Goal: Answer question/provide support: Share knowledge or assist other users

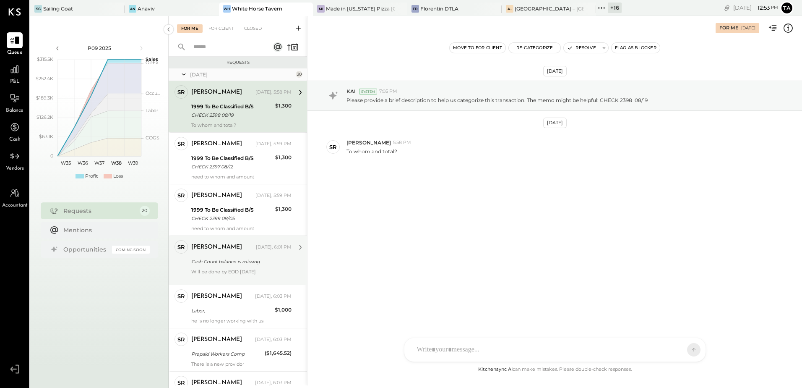
click at [241, 267] on div "[PERSON_NAME] [DATE], 6:01 PM Cash Count balance is missing Will be done by EOD…" at bounding box center [241, 260] width 100 height 40
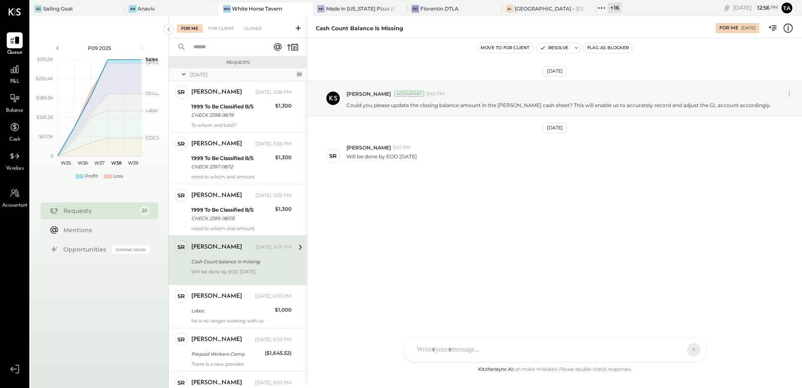
click at [481, 349] on div at bounding box center [547, 349] width 269 height 18
click at [688, 301] on icon at bounding box center [687, 301] width 5 height 6
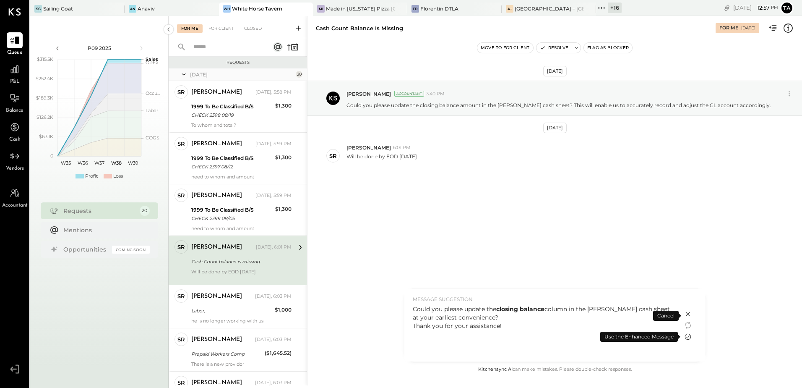
click at [686, 335] on icon at bounding box center [688, 336] width 10 height 10
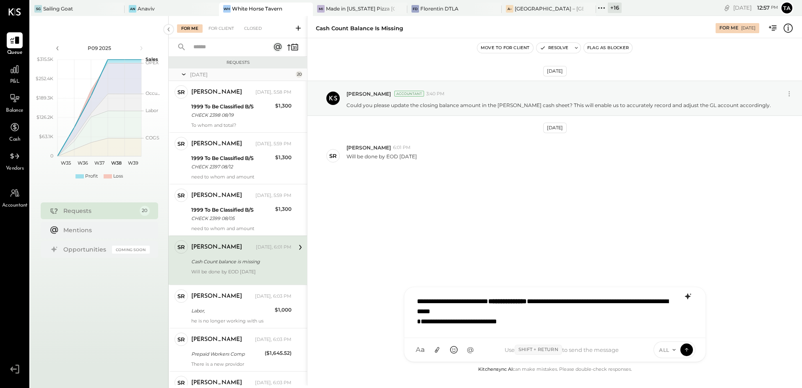
click at [541, 313] on div "**********" at bounding box center [555, 311] width 284 height 39
click at [438, 349] on icon at bounding box center [437, 349] width 9 height 9
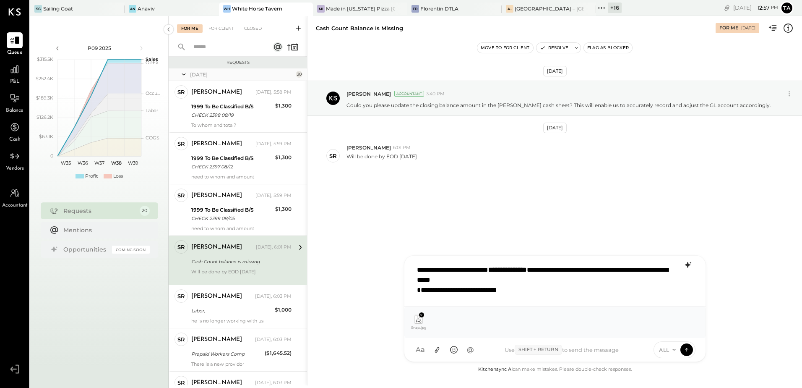
click at [528, 292] on div "**********" at bounding box center [555, 280] width 284 height 39
click at [685, 352] on icon at bounding box center [687, 349] width 8 height 8
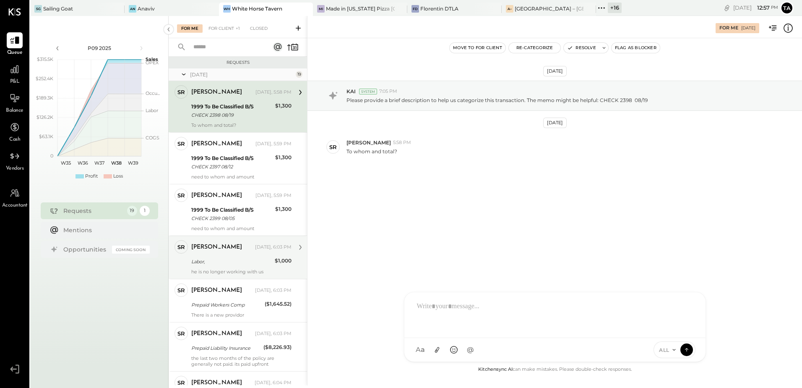
click at [224, 260] on div "Labor," at bounding box center [231, 261] width 81 height 8
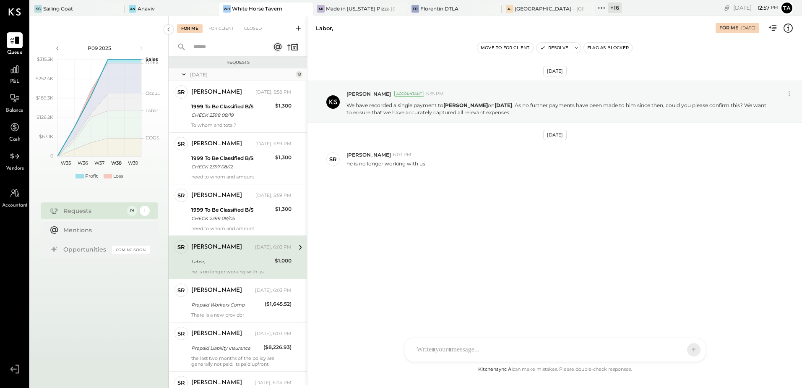
click at [451, 348] on div at bounding box center [547, 349] width 269 height 18
click at [576, 48] on icon at bounding box center [577, 48] width 6 height 6
click at [574, 72] on textarea "******" at bounding box center [610, 79] width 131 height 22
type textarea "**********"
click at [635, 77] on textarea "**********" at bounding box center [610, 79] width 131 height 22
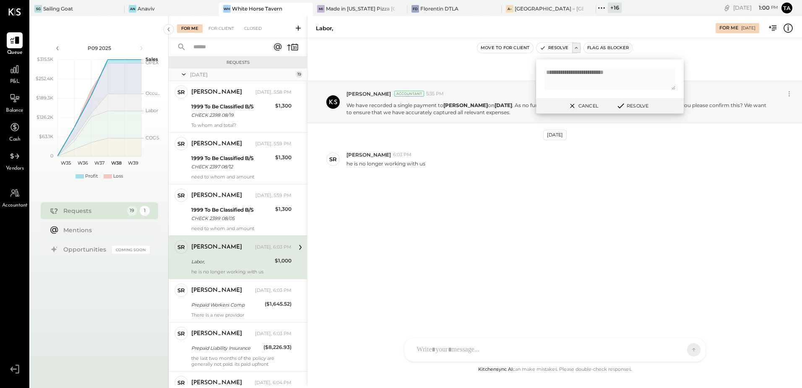
drag, startPoint x: 641, startPoint y: 110, endPoint x: 632, endPoint y: 125, distance: 18.2
click at [641, 110] on button "Resolve" at bounding box center [632, 106] width 38 height 10
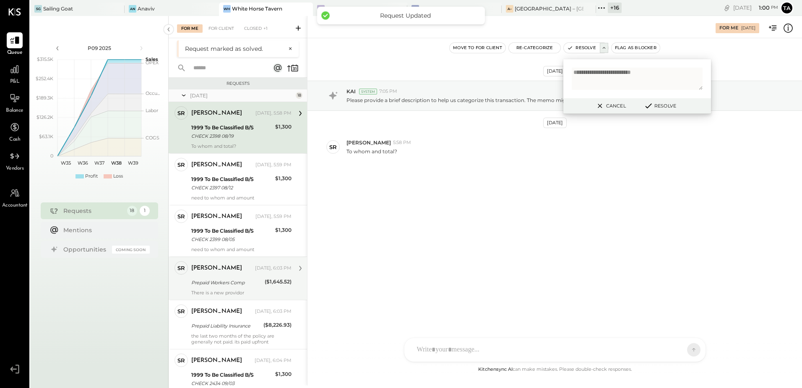
click at [201, 287] on div "[PERSON_NAME] [DATE], 6:03 PM Prepaid Workers Comp ($1,645.52) There is a new p…" at bounding box center [241, 278] width 100 height 34
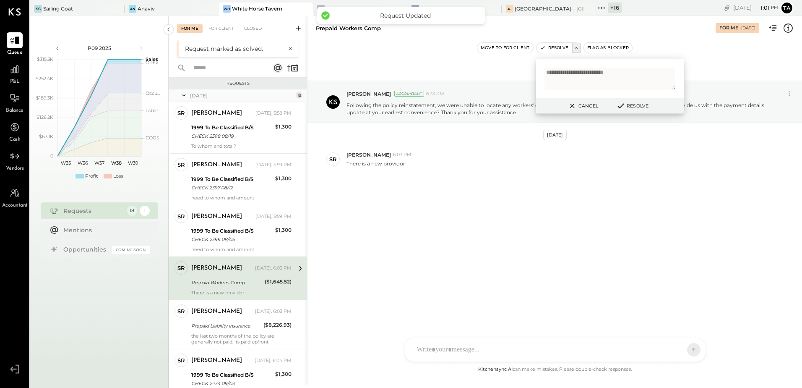
click at [579, 107] on button "Cancel" at bounding box center [583, 105] width 36 height 11
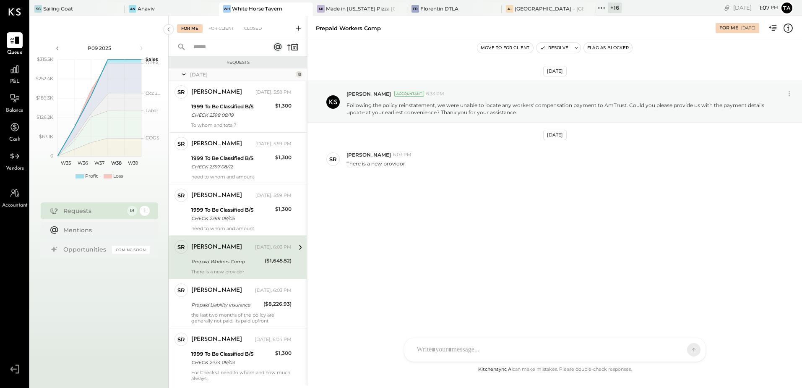
click at [439, 205] on div "[DATE] [PERSON_NAME] Accountant 6:33 PM Following the policy reinstatement, we …" at bounding box center [555, 148] width 495 height 178
click at [469, 354] on div "SR [PERSON_NAME] RS [PERSON_NAME] [PERSON_NAME] [PERSON_NAME] [PERSON_NAME] UM …" at bounding box center [555, 318] width 302 height 85
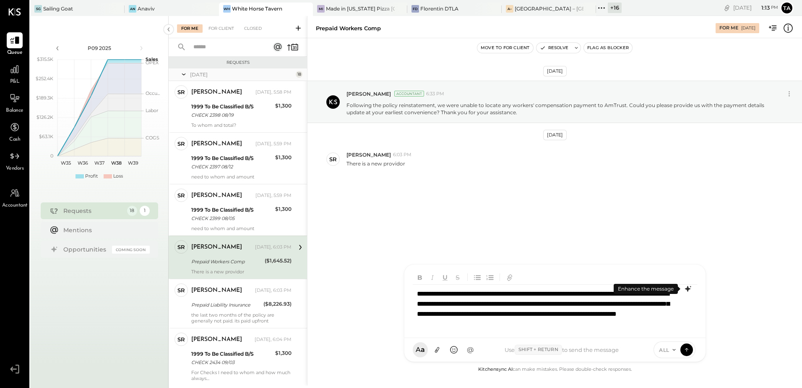
click at [685, 291] on icon at bounding box center [688, 289] width 10 height 10
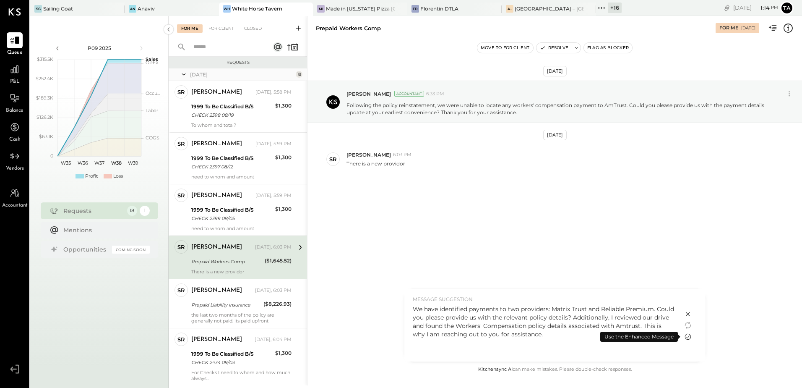
click at [686, 337] on icon at bounding box center [688, 336] width 10 height 10
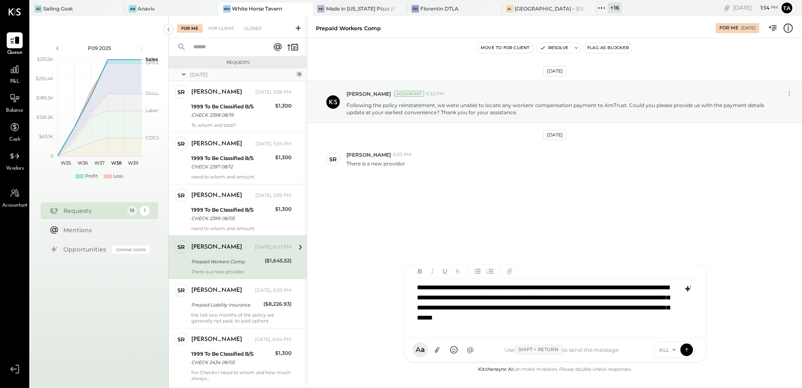
scroll to position [12, 0]
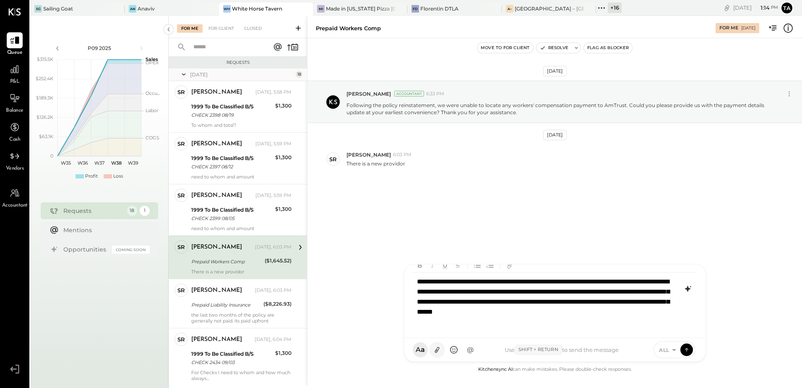
click at [434, 349] on icon at bounding box center [437, 349] width 9 height 9
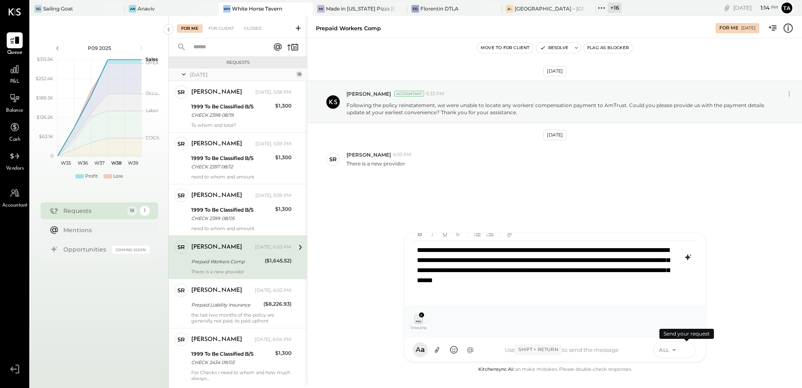
click at [687, 350] on icon at bounding box center [687, 349] width 8 height 8
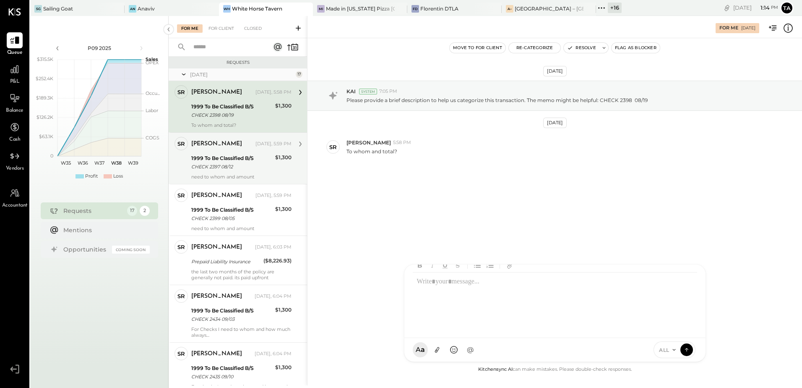
click at [231, 160] on div "1999 To Be Classified B/S" at bounding box center [231, 158] width 81 height 8
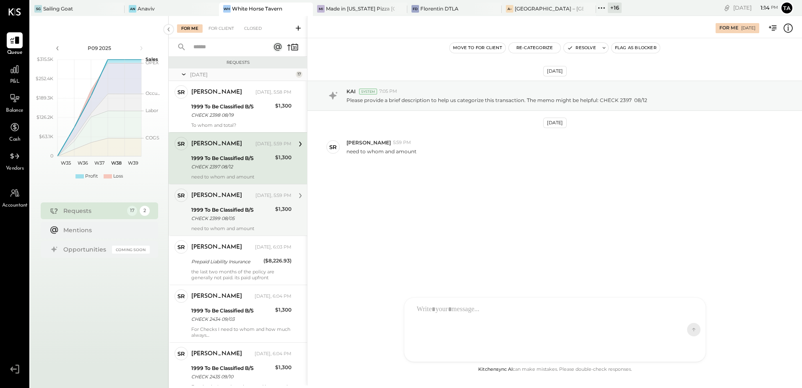
click at [239, 203] on div "[PERSON_NAME] [DATE], 5:59 PM 1999 To Be Classified B/S CHECK 2399 08/05 $1,300…" at bounding box center [241, 209] width 100 height 43
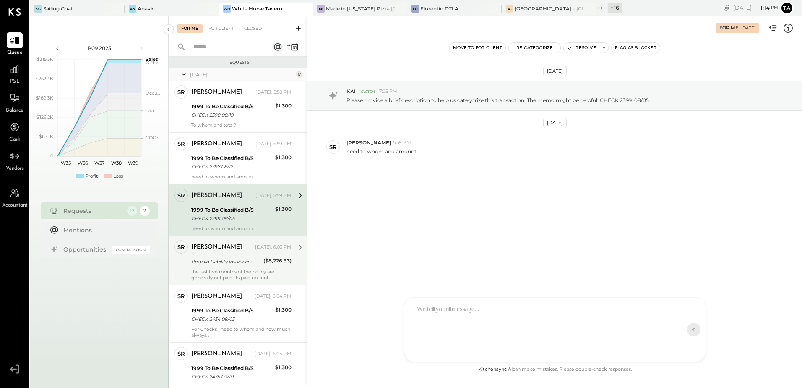
click at [223, 269] on div "the last two months of the policy are generally not paid. its paid upfront" at bounding box center [241, 275] width 100 height 12
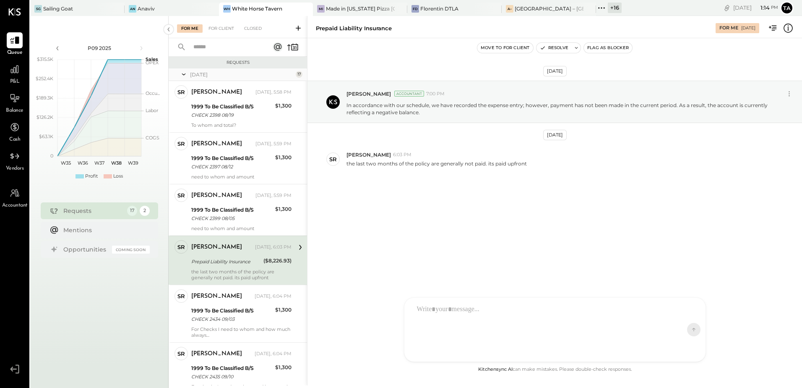
click at [477, 225] on div "[DATE] [PERSON_NAME] Accountant 7:00 PM In accordance with our schedule, we hav…" at bounding box center [555, 148] width 495 height 178
click at [440, 227] on div "[DATE] [PERSON_NAME] Accountant 7:00 PM In accordance with our schedule, we hav…" at bounding box center [555, 148] width 495 height 178
click at [490, 234] on div "[DATE] [PERSON_NAME] Accountant 7:00 PM In accordance with our schedule, we hav…" at bounding box center [555, 148] width 495 height 178
click at [576, 48] on icon at bounding box center [577, 48] width 6 height 6
type textarea "**********"
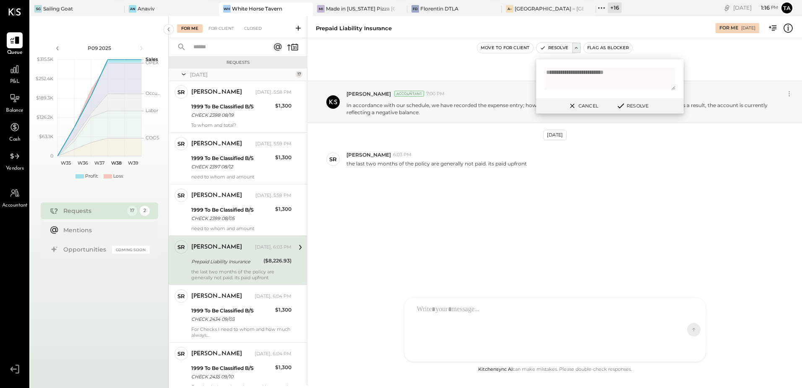
click at [636, 107] on button "Resolve" at bounding box center [632, 106] width 38 height 10
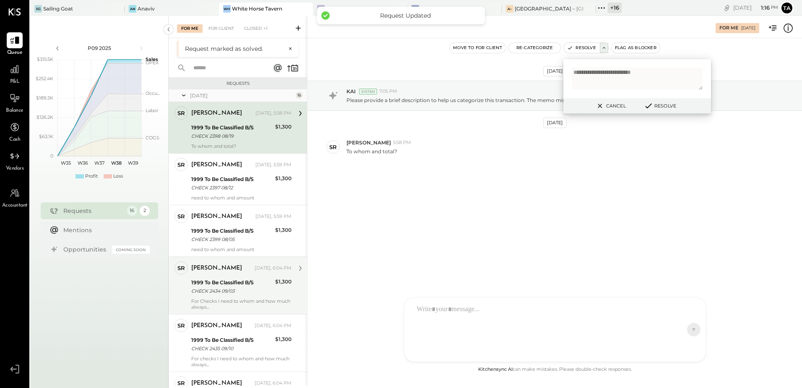
click at [247, 289] on div "CHECK 2434 09/03" at bounding box center [231, 291] width 81 height 8
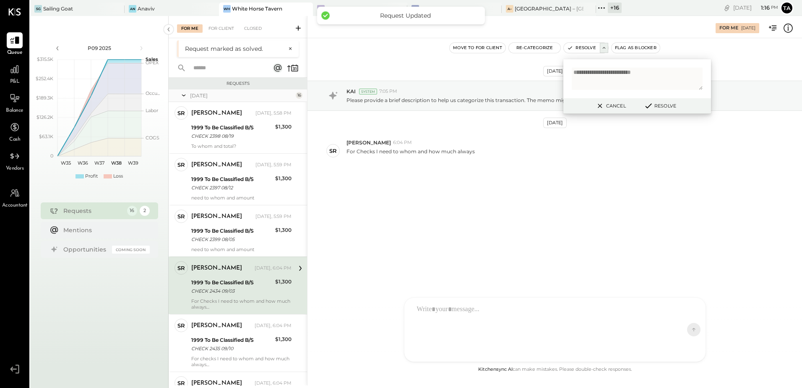
click at [602, 106] on icon at bounding box center [600, 106] width 10 height 10
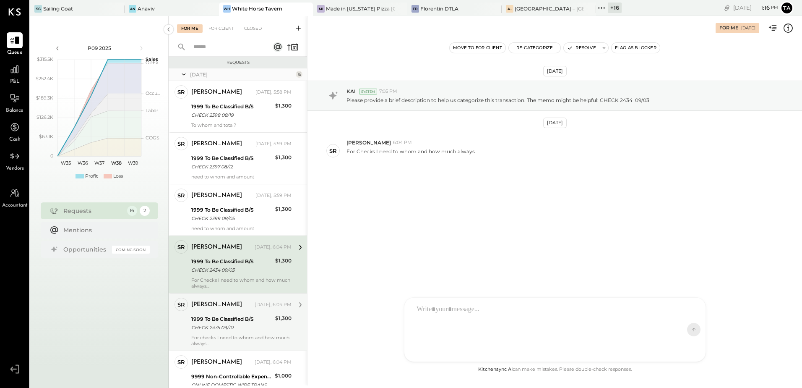
scroll to position [42, 0]
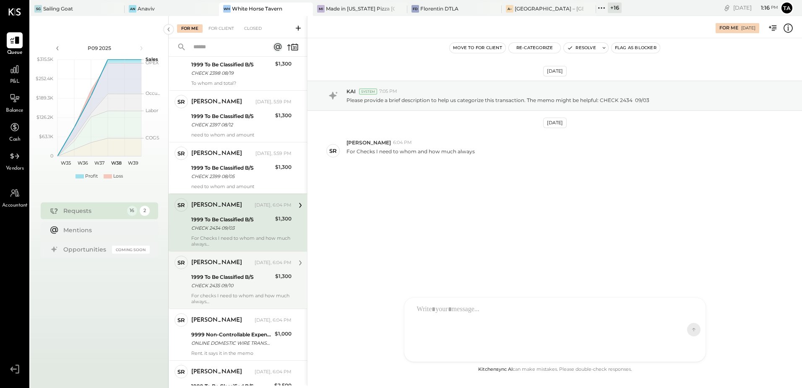
click at [230, 287] on div "CHECK 2435 09/10" at bounding box center [231, 285] width 81 height 8
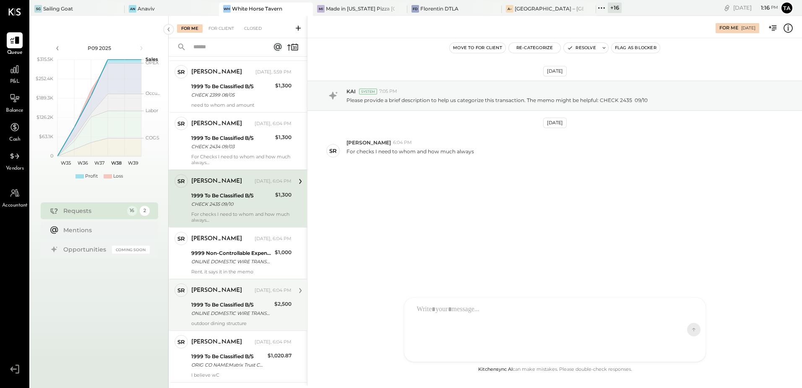
scroll to position [126, 0]
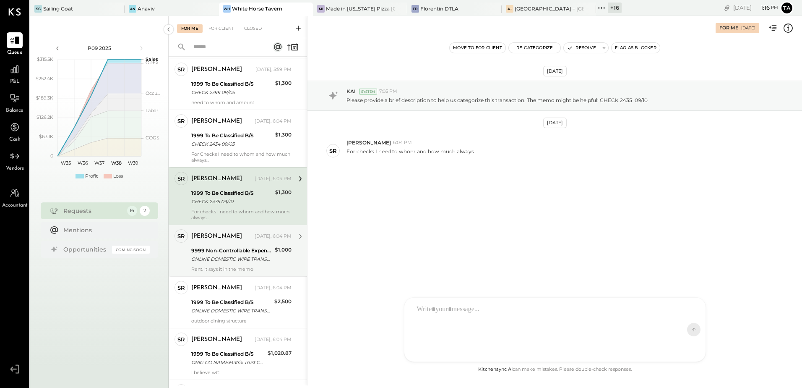
click at [218, 259] on div "ONLINE DOMESTIC WIRE TRANSFER VIA: FLAGSTAR BANK, NA/[US_BANK_ROUTING_MICR] A/C…" at bounding box center [231, 259] width 81 height 8
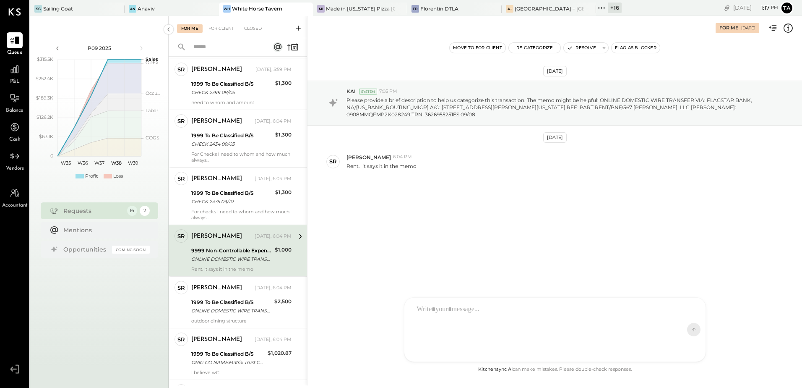
click at [250, 266] on div "Rent. it says it in the memo" at bounding box center [241, 269] width 100 height 6
click at [475, 314] on div at bounding box center [547, 329] width 269 height 59
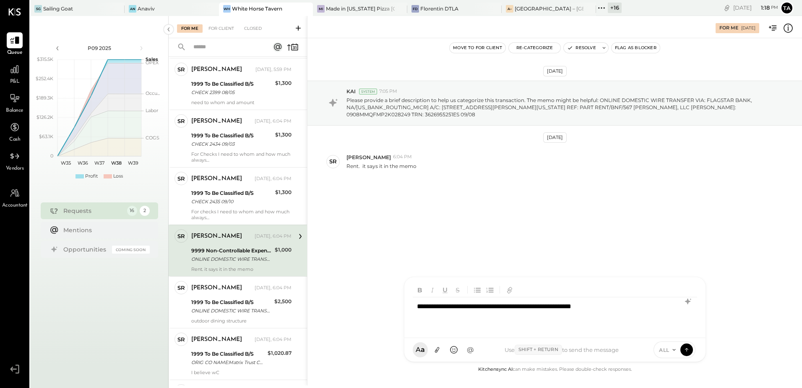
click at [615, 314] on div "**********" at bounding box center [555, 314] width 284 height 34
click at [541, 320] on div "**********" at bounding box center [555, 314] width 284 height 34
click at [536, 235] on div "[DATE] KAI System 7:05 PM Please provide a brief description to help us categor…" at bounding box center [555, 201] width 495 height 326
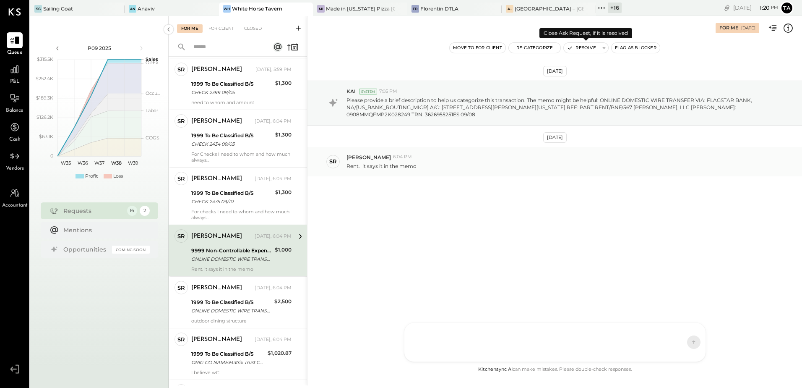
drag, startPoint x: 575, startPoint y: 48, endPoint x: 534, endPoint y: 159, distance: 118.2
click at [575, 48] on button "Resolve" at bounding box center [581, 48] width 35 height 10
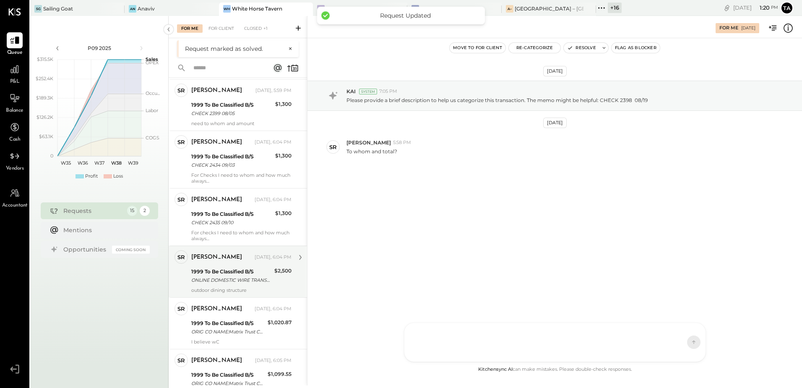
click at [235, 283] on div "ONLINE DOMESTIC WIRE TRANSFER VIA: BK AMER [GEOGRAPHIC_DATA]/026009593 A/C: [GE…" at bounding box center [231, 280] width 81 height 8
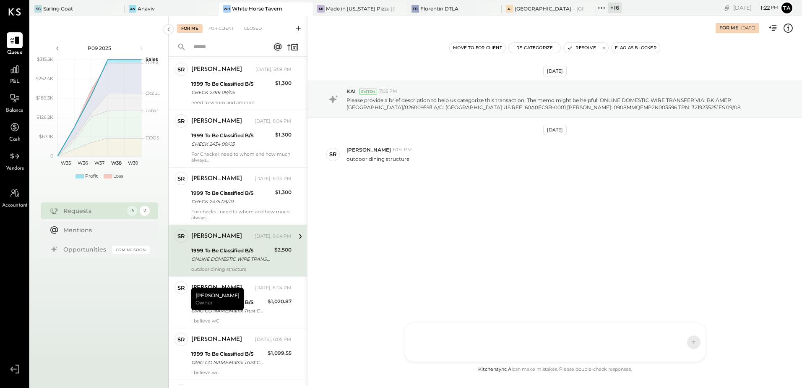
click at [209, 258] on div "ONLINE DOMESTIC WIRE TRANSFER VIA: BK AMER [GEOGRAPHIC_DATA]/026009593 A/C: [GE…" at bounding box center [231, 259] width 81 height 8
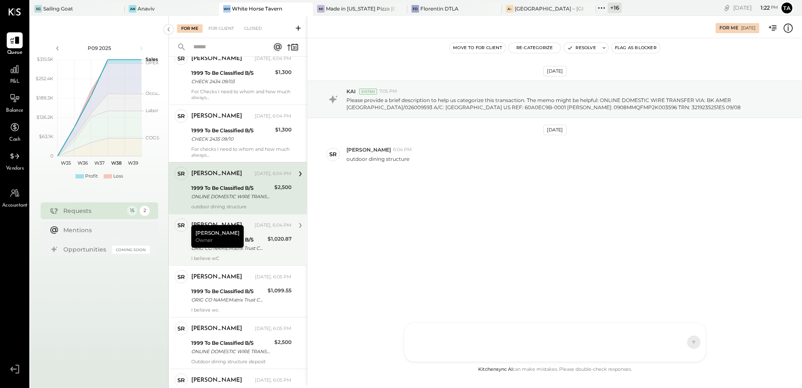
scroll to position [188, 0]
click at [447, 223] on div "[DATE] KAI System 7:05 PM Please provide a brief description to help us categor…" at bounding box center [555, 145] width 495 height 173
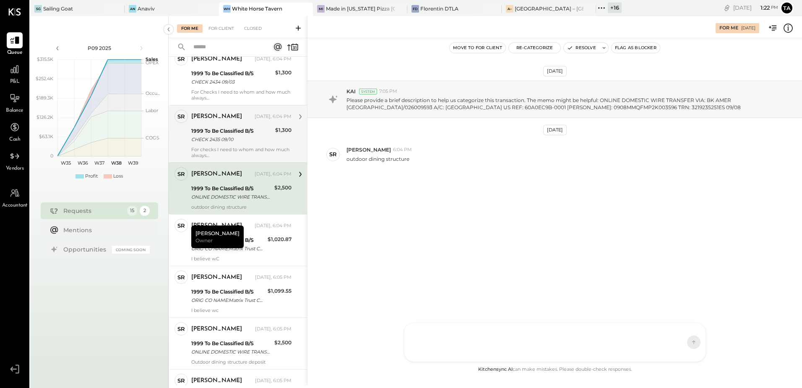
click at [237, 141] on div "CHECK 2435 09/10" at bounding box center [231, 139] width 81 height 8
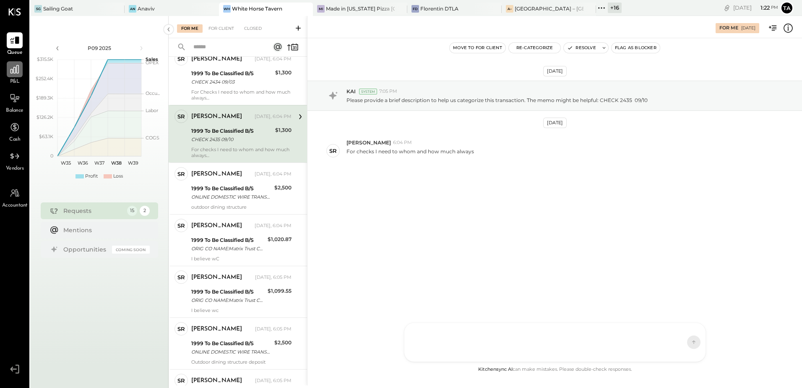
click at [13, 75] on icon at bounding box center [14, 69] width 11 height 11
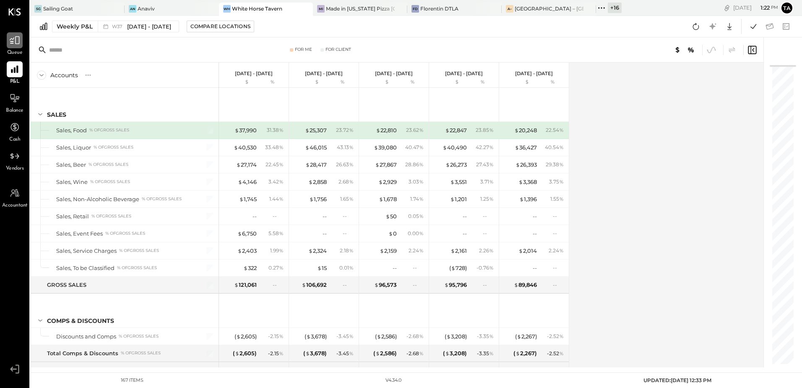
click at [15, 39] on icon at bounding box center [14, 40] width 11 height 11
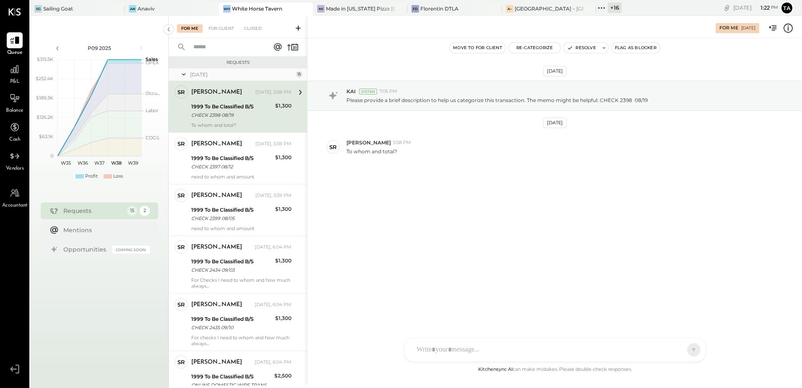
click at [261, 122] on div "To whom and total?" at bounding box center [241, 125] width 100 height 6
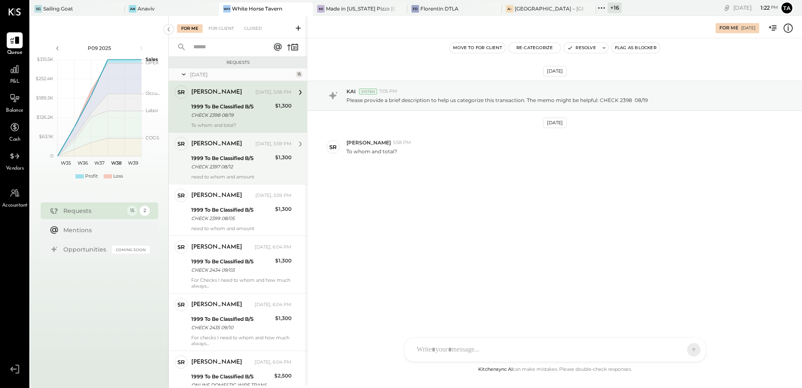
click at [244, 159] on div "1999 To Be Classified B/S" at bounding box center [231, 158] width 81 height 8
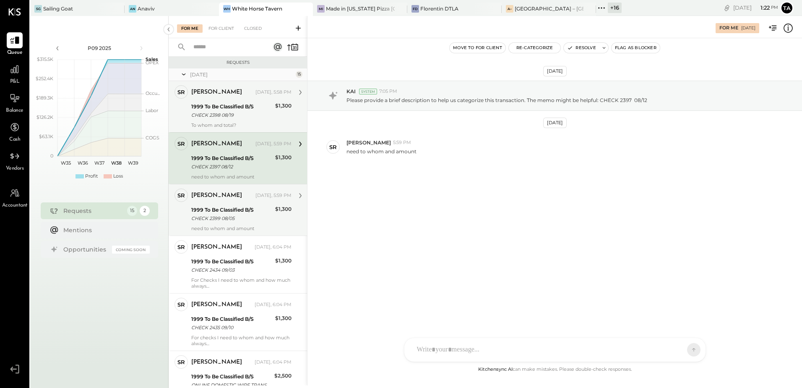
click at [243, 200] on div "[PERSON_NAME] [DATE], 5:59 PM" at bounding box center [241, 196] width 100 height 12
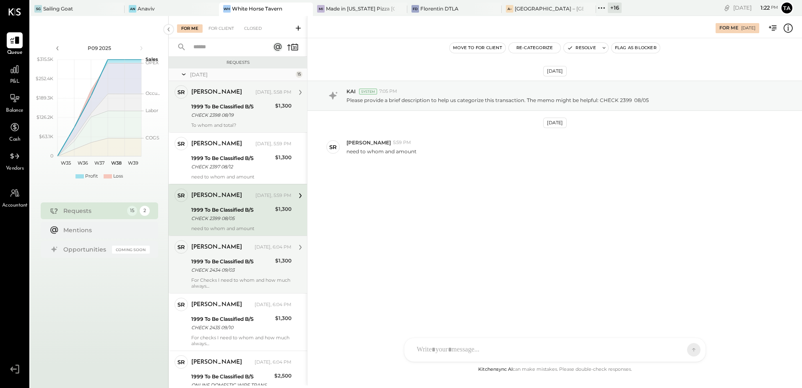
click at [242, 253] on div "[PERSON_NAME] [DATE], 6:04 PM" at bounding box center [241, 247] width 100 height 14
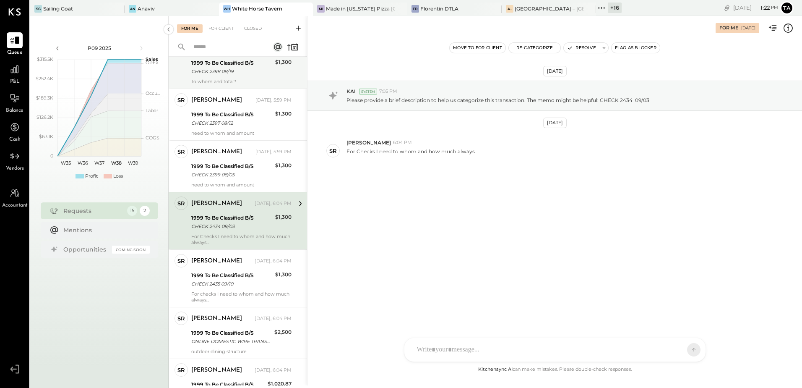
scroll to position [84, 0]
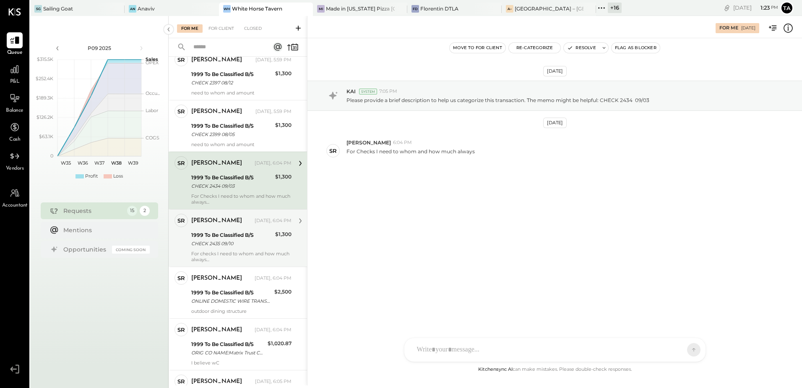
click at [234, 245] on div "CHECK 2435 09/10" at bounding box center [231, 243] width 81 height 8
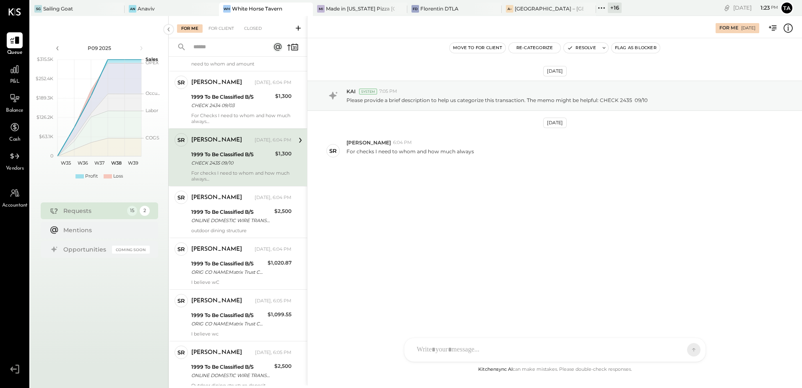
scroll to position [168, 0]
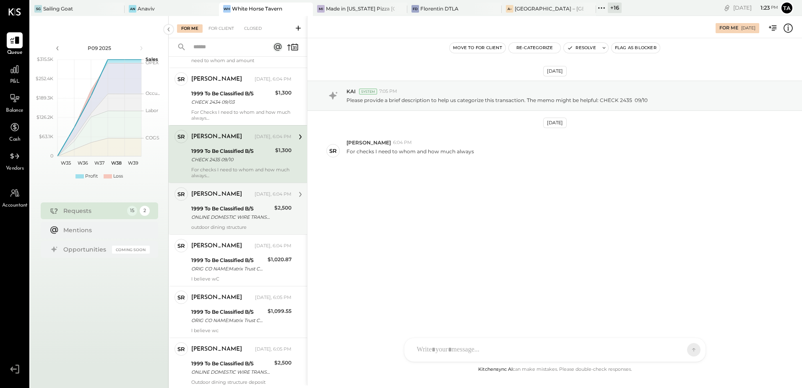
click at [250, 214] on div "ONLINE DOMESTIC WIRE TRANSFER VIA: BK AMER [GEOGRAPHIC_DATA]/026009593 A/C: [GE…" at bounding box center [231, 217] width 81 height 8
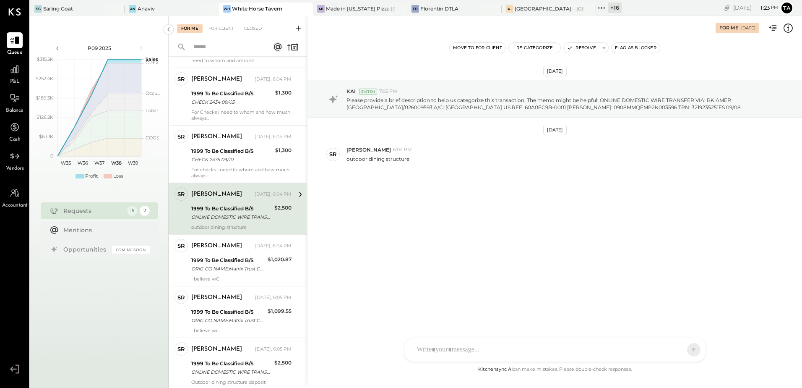
click at [233, 224] on div "outdoor dining structure" at bounding box center [241, 227] width 100 height 6
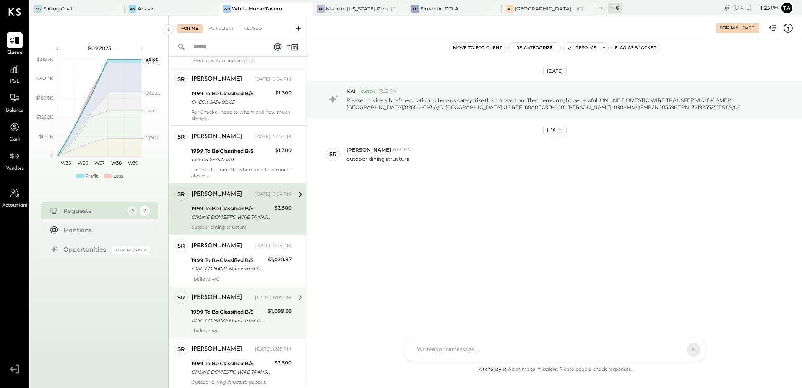
scroll to position [210, 0]
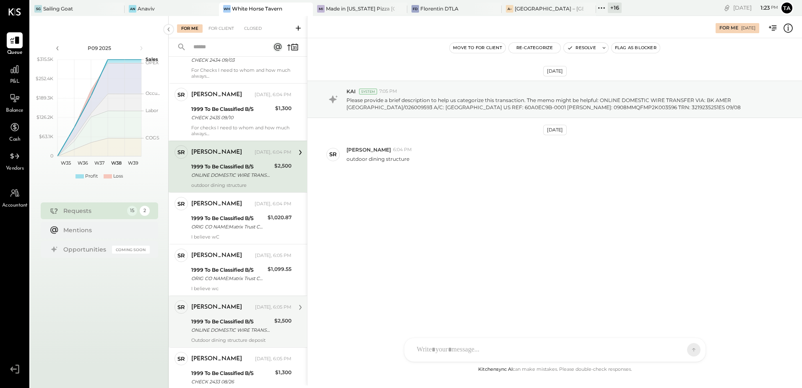
click at [255, 328] on div "ONLINE DOMESTIC WIRE TRANSFER VIA: BK AMER [GEOGRAPHIC_DATA]/026009593 A/C: [GE…" at bounding box center [231, 330] width 81 height 8
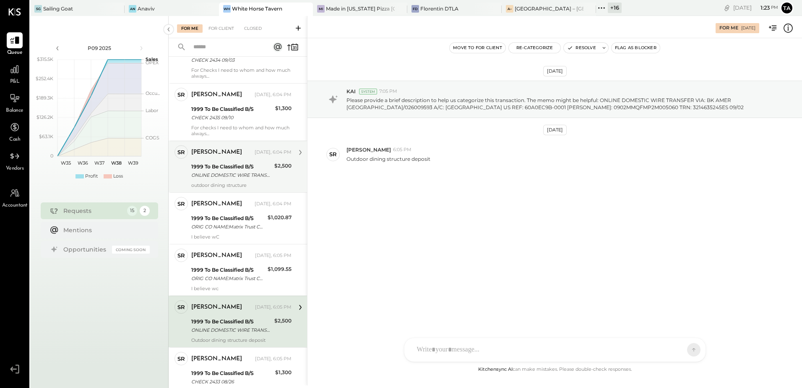
click at [226, 168] on div "1999 To Be Classified B/S" at bounding box center [231, 166] width 81 height 8
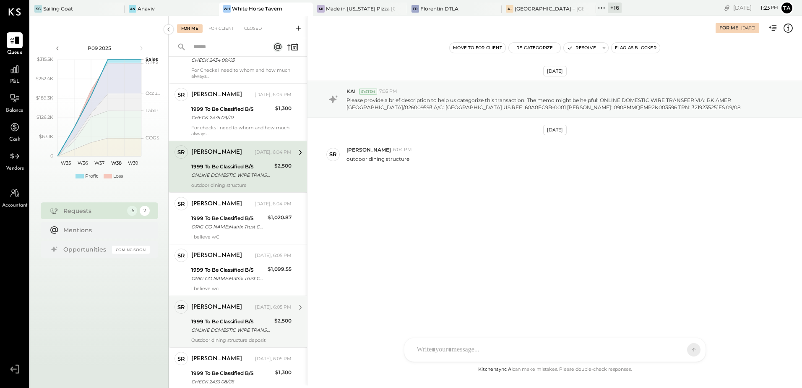
click at [253, 322] on div "1999 To Be Classified B/S" at bounding box center [231, 321] width 81 height 8
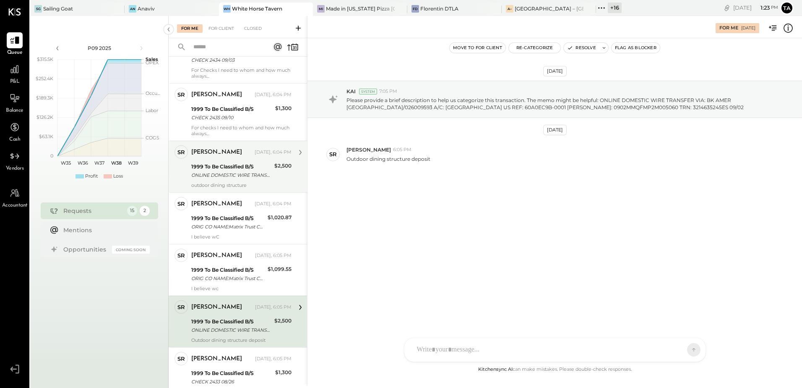
click at [234, 176] on div "ONLINE DOMESTIC WIRE TRANSFER VIA: BK AMER [GEOGRAPHIC_DATA]/026009593 A/C: [GE…" at bounding box center [231, 175] width 81 height 8
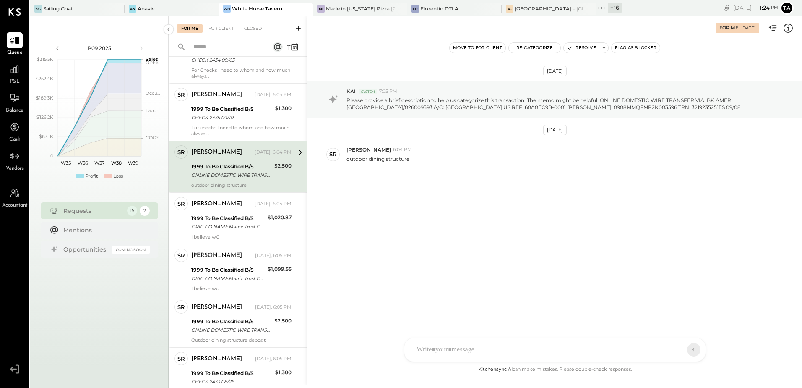
click at [385, 200] on div "[DATE] KAI System 7:05 PM Please provide a brief description to help us categor…" at bounding box center [555, 145] width 495 height 173
click at [430, 185] on div "[DATE] KAI System 7:05 PM Please provide a brief description to help us categor…" at bounding box center [555, 145] width 495 height 173
drag, startPoint x: 583, startPoint y: 47, endPoint x: 505, endPoint y: 129, distance: 113.1
click at [583, 47] on button "Resolve" at bounding box center [581, 48] width 35 height 10
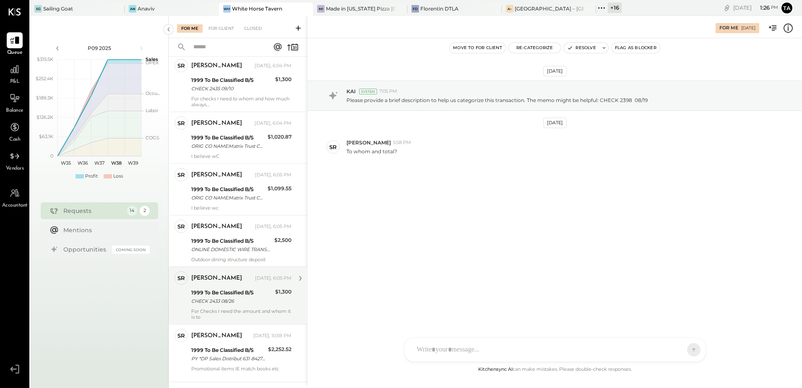
scroll to position [252, 0]
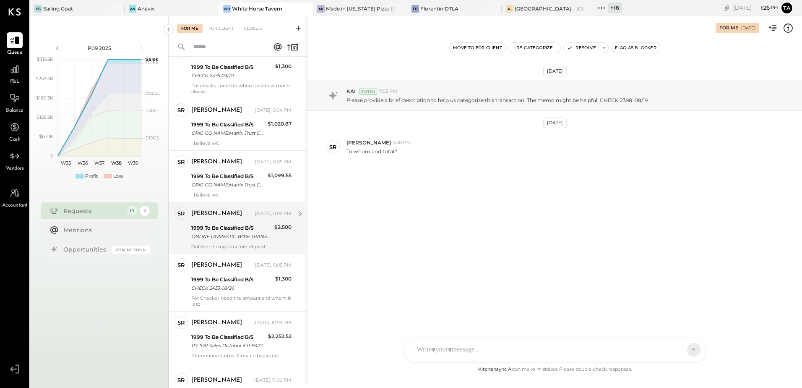
click at [230, 241] on div "[PERSON_NAME] [DATE], 6:05 PM 1999 To Be Classified B/S ONLINE DOMESTIC WIRE TR…" at bounding box center [241, 227] width 100 height 43
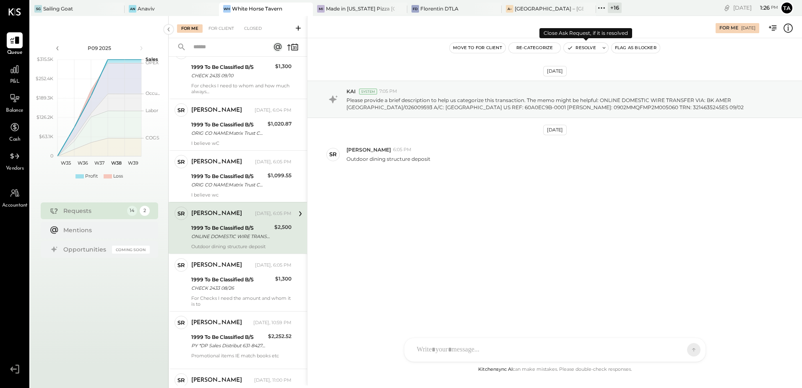
click at [581, 50] on button "Resolve" at bounding box center [581, 48] width 35 height 10
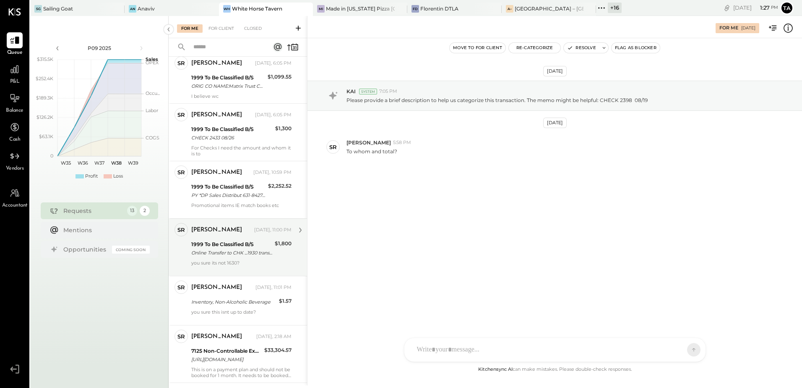
scroll to position [336, 0]
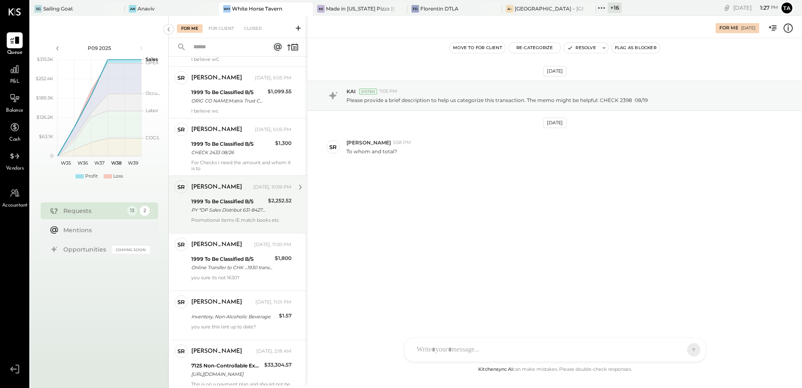
click at [222, 203] on div "1999 To Be Classified B/S" at bounding box center [228, 201] width 74 height 8
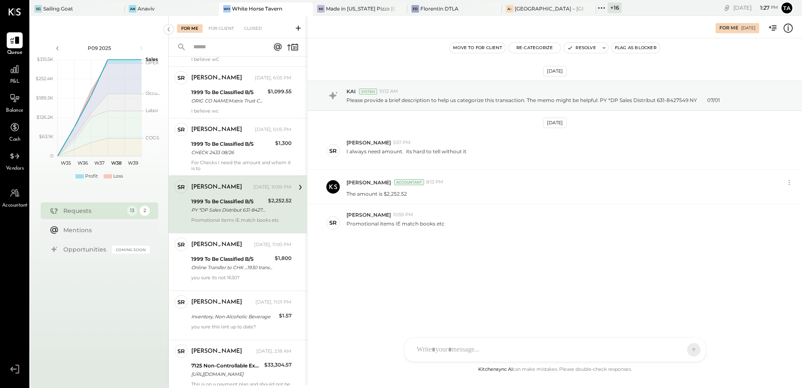
click at [234, 204] on div "1999 To Be Classified B/S" at bounding box center [228, 201] width 74 height 8
click at [509, 256] on div "[DATE] KAI System 10:12 AM Please provide a brief description to help us catego…" at bounding box center [555, 181] width 495 height 245
click at [480, 266] on div "[DATE] KAI System 10:12 AM Please provide a brief description to help us catego…" at bounding box center [555, 181] width 495 height 245
click at [478, 265] on div "[DATE] KAI System 10:12 AM Please provide a brief description to help us catego…" at bounding box center [555, 181] width 495 height 245
click at [240, 219] on div "Promotional items IE match books etc" at bounding box center [241, 223] width 100 height 12
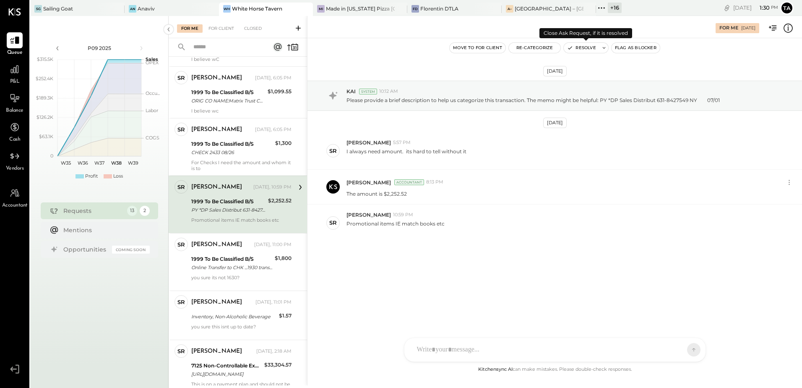
click at [582, 48] on button "Resolve" at bounding box center [581, 48] width 35 height 10
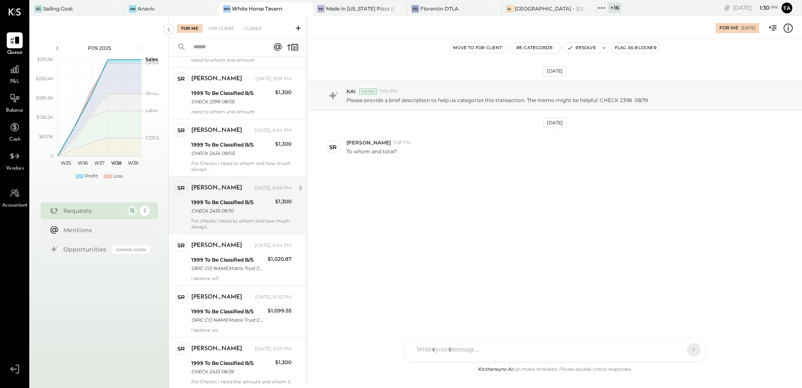
scroll to position [126, 0]
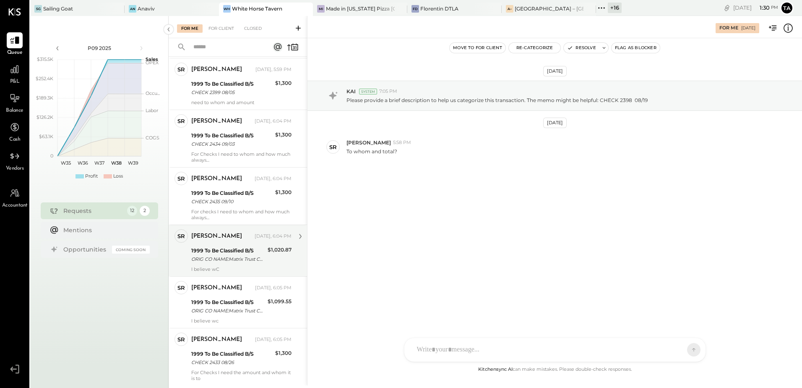
click at [236, 268] on div "I believe wC" at bounding box center [241, 269] width 100 height 6
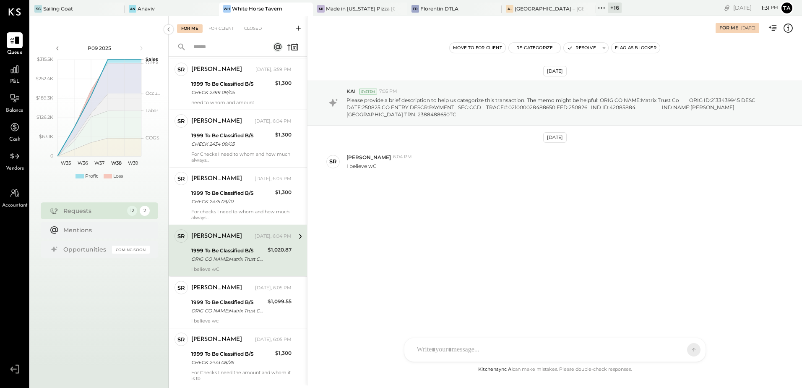
click at [253, 253] on div "1999 To Be Classified B/S" at bounding box center [228, 250] width 74 height 8
drag, startPoint x: 589, startPoint y: 47, endPoint x: 570, endPoint y: 52, distance: 19.4
click at [588, 47] on button "Resolve" at bounding box center [581, 48] width 35 height 10
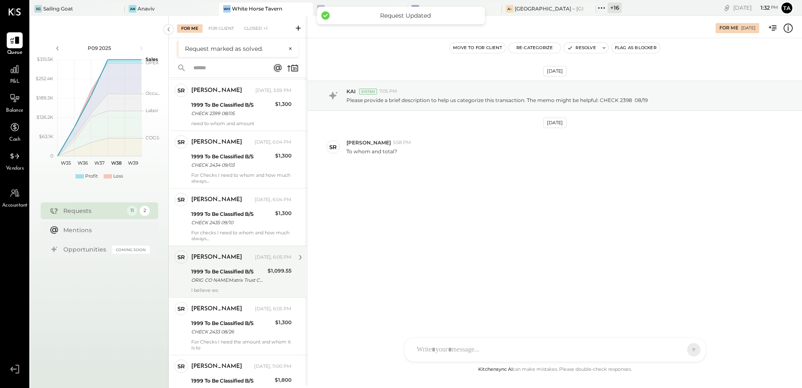
click at [216, 287] on div "I believe wc" at bounding box center [241, 290] width 100 height 6
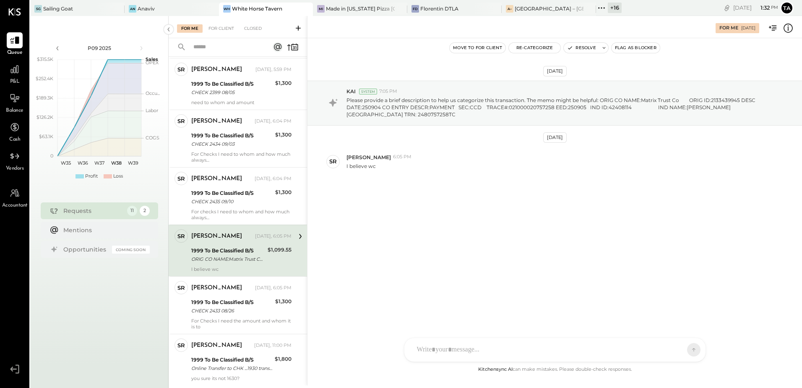
drag, startPoint x: 215, startPoint y: 257, endPoint x: 221, endPoint y: 263, distance: 8.6
click at [215, 257] on div "ORIG CO NAME:Matrix Trust Co ORIG ID:2133439945 DESC DATE:250904 CO ENTRY DESCR…" at bounding box center [228, 259] width 74 height 8
drag, startPoint x: 570, startPoint y: 50, endPoint x: 571, endPoint y: 80, distance: 29.8
click at [571, 50] on icon "button" at bounding box center [570, 48] width 6 height 6
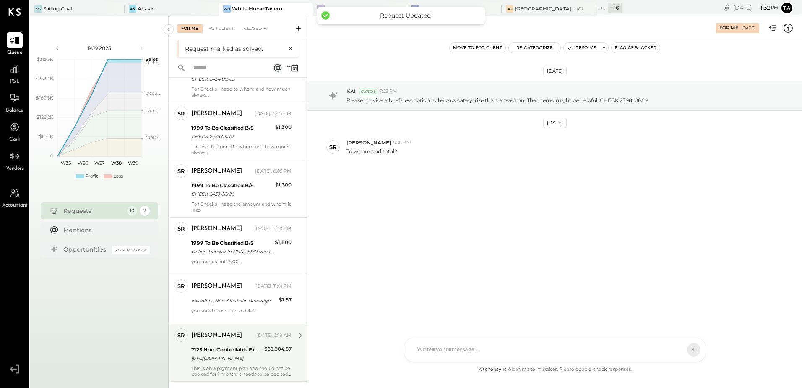
scroll to position [252, 0]
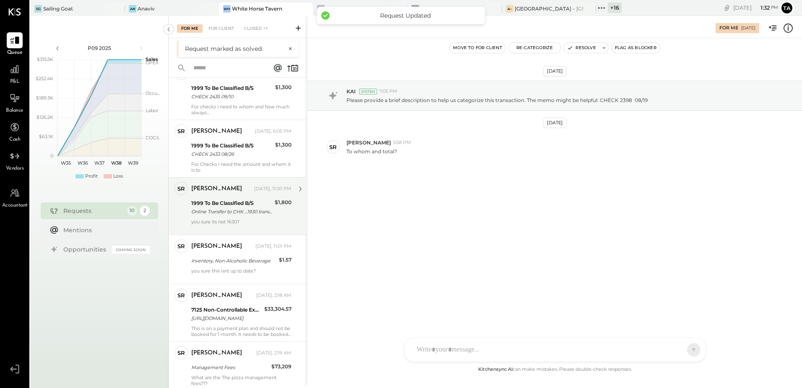
click at [234, 219] on div "you sure its not 1630?" at bounding box center [241, 225] width 100 height 12
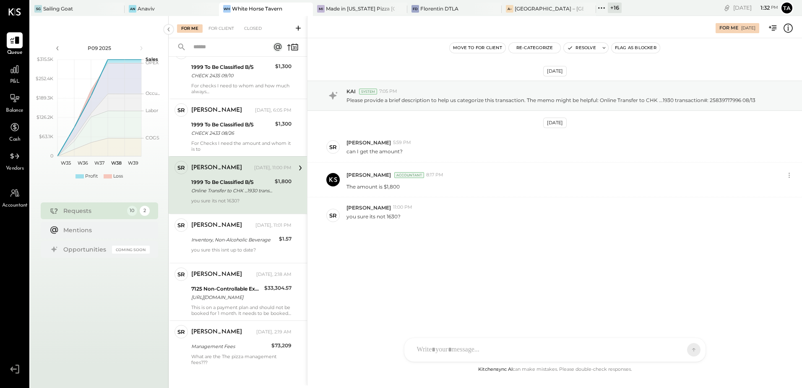
drag, startPoint x: 480, startPoint y: 352, endPoint x: 503, endPoint y: 292, distance: 63.7
click at [480, 352] on div at bounding box center [547, 349] width 269 height 18
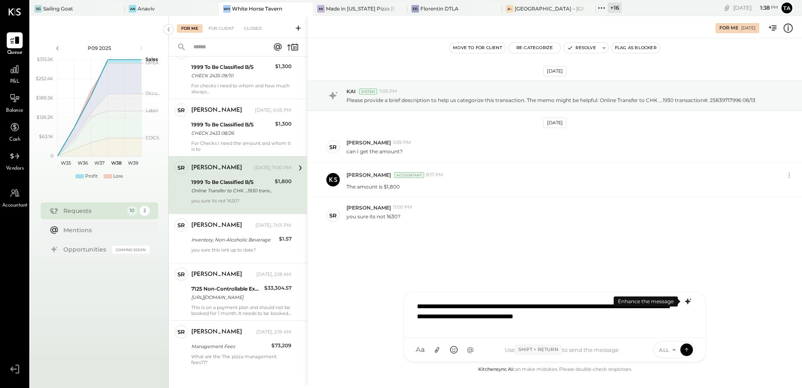
click at [686, 303] on icon at bounding box center [688, 301] width 10 height 10
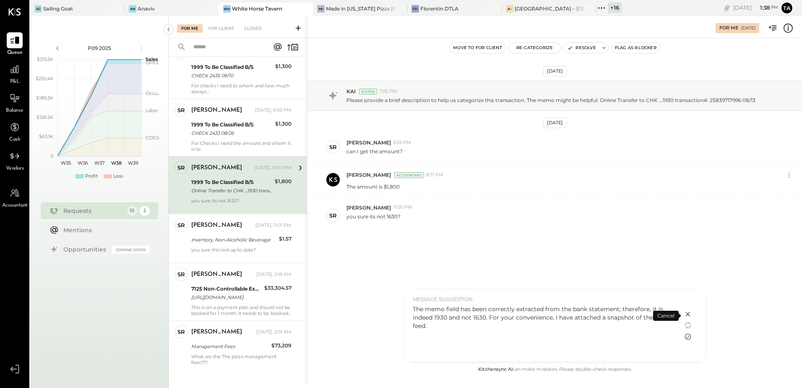
click at [689, 336] on icon at bounding box center [688, 337] width 6 height 6
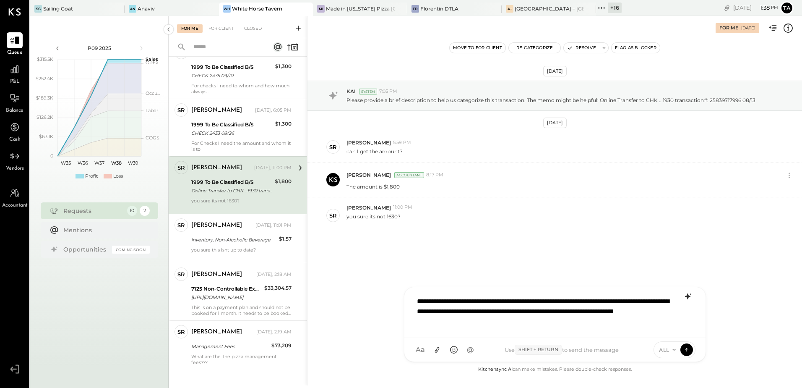
click at [656, 301] on div "**********" at bounding box center [555, 311] width 284 height 39
click at [550, 321] on div "**********" at bounding box center [555, 311] width 284 height 39
click at [437, 349] on icon at bounding box center [437, 349] width 9 height 9
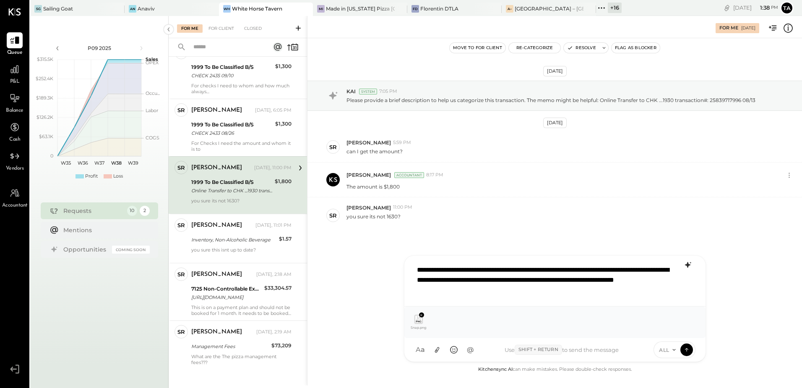
click at [551, 287] on div "**********" at bounding box center [555, 280] width 284 height 39
click at [684, 351] on icon at bounding box center [687, 349] width 8 height 8
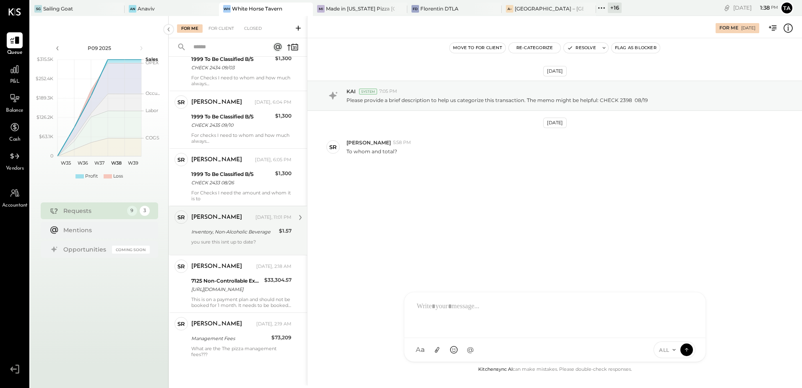
scroll to position [160, 0]
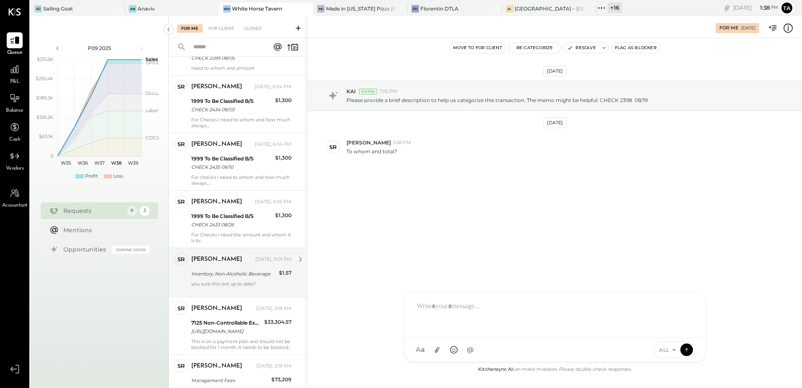
click at [226, 278] on div "Inventory, Non-Alcoholic Beverage" at bounding box center [233, 274] width 85 height 10
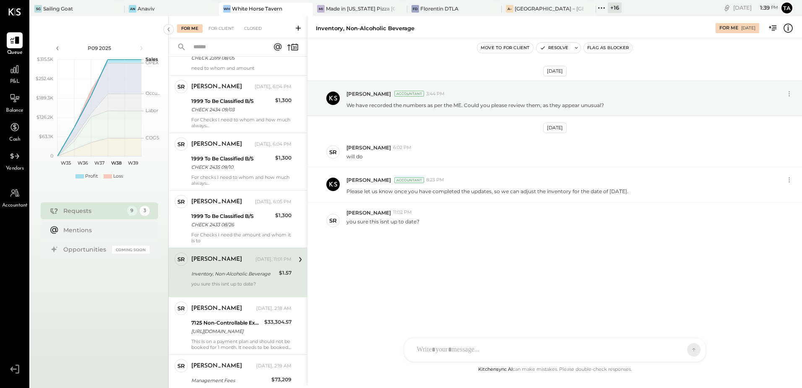
click at [476, 250] on div "[DATE] [PERSON_NAME] Accountant 3:44 PM We have recorded the numbers as per the…" at bounding box center [555, 180] width 495 height 243
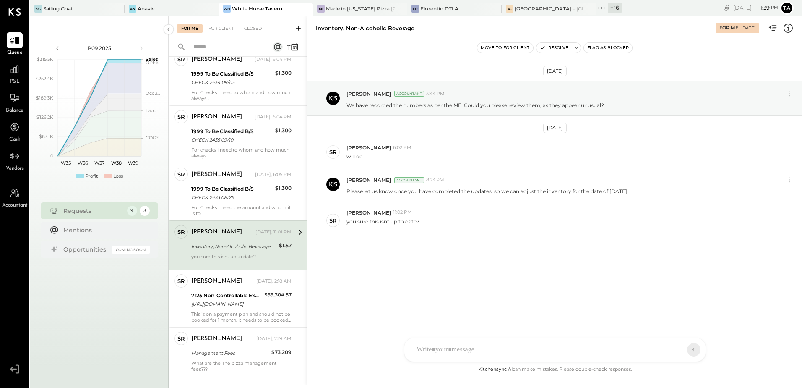
scroll to position [202, 0]
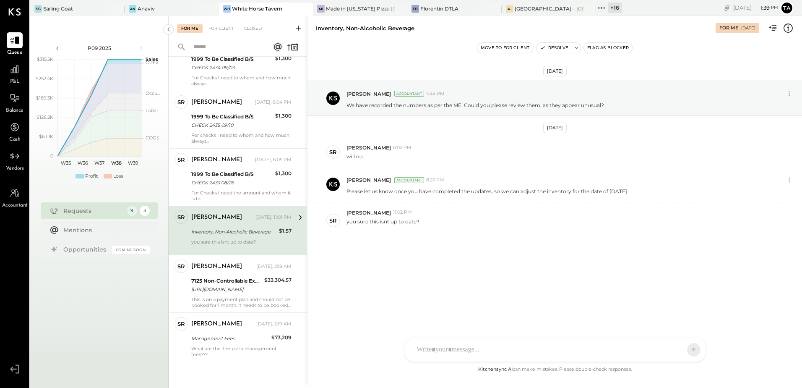
click at [228, 233] on div "Inventory, Non-Alcoholic Beverage" at bounding box center [233, 231] width 85 height 8
click at [240, 239] on div "you sure this isnt up to date?" at bounding box center [241, 245] width 100 height 12
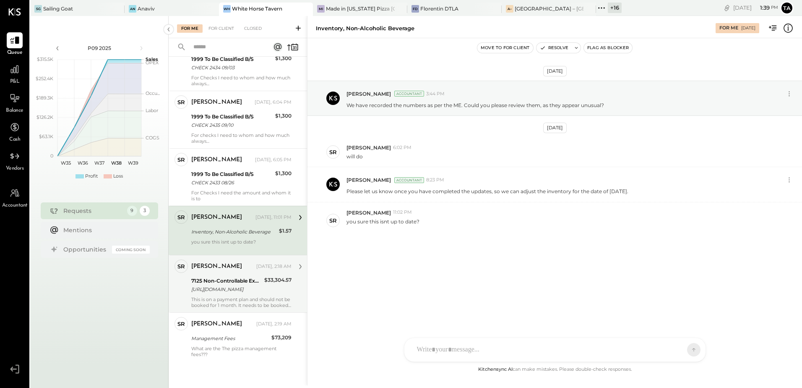
click at [232, 291] on div "[URL][DOMAIN_NAME]" at bounding box center [226, 289] width 70 height 8
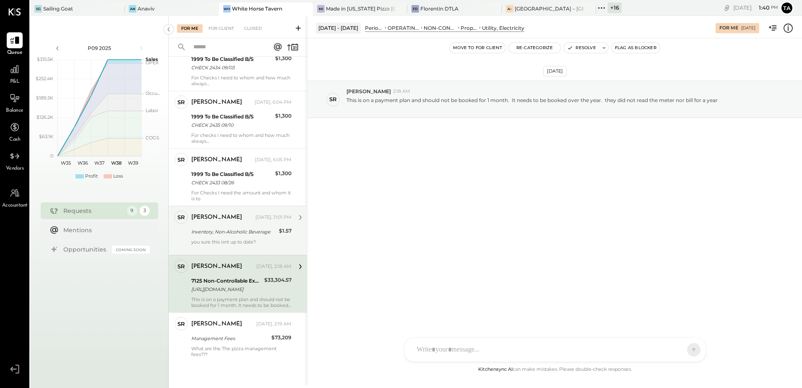
click at [229, 299] on div "This is on a payment plan and should not be booked for 1 month. It needs to be …" at bounding box center [241, 302] width 100 height 12
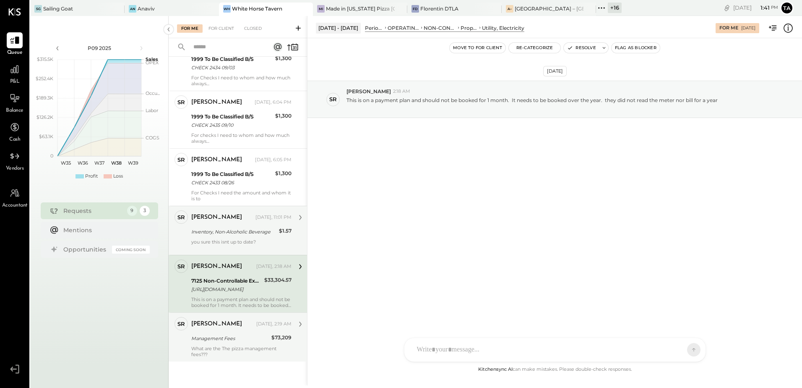
click at [254, 342] on div "Management Fees" at bounding box center [230, 338] width 78 height 8
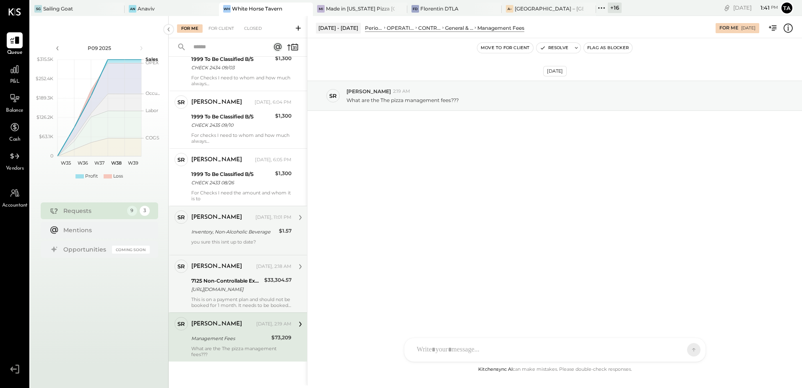
click at [253, 297] on div "This is on a payment plan and should not be booked for 1 month. It needs to be …" at bounding box center [241, 302] width 100 height 12
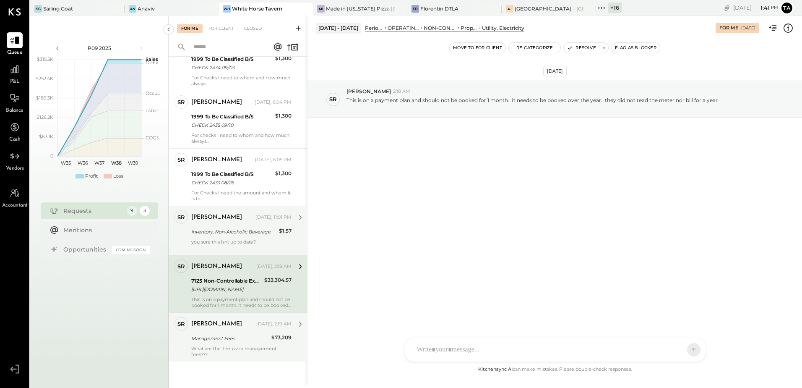
click at [250, 332] on div "[PERSON_NAME] [DATE], 2:19 AM Management Fees $73,209 What are the The pizza ma…" at bounding box center [241, 337] width 100 height 40
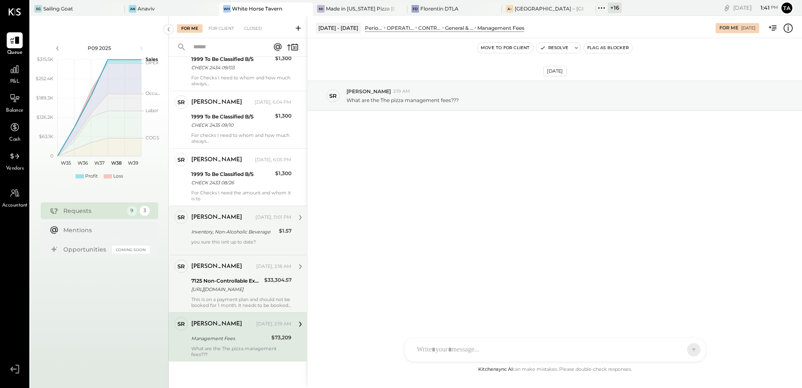
click at [235, 225] on div "[PERSON_NAME] [DATE], 11:01 PM Inventory, Non-Alcoholic Beverage $1.57 you sure…" at bounding box center [241, 230] width 100 height 40
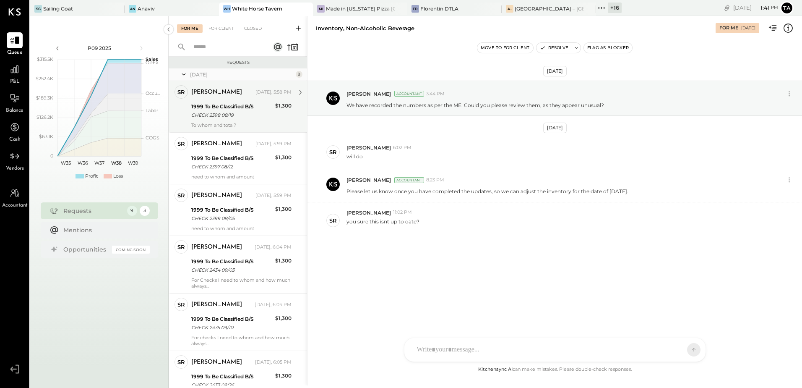
click at [224, 113] on div "CHECK 2398 08/19" at bounding box center [231, 115] width 81 height 8
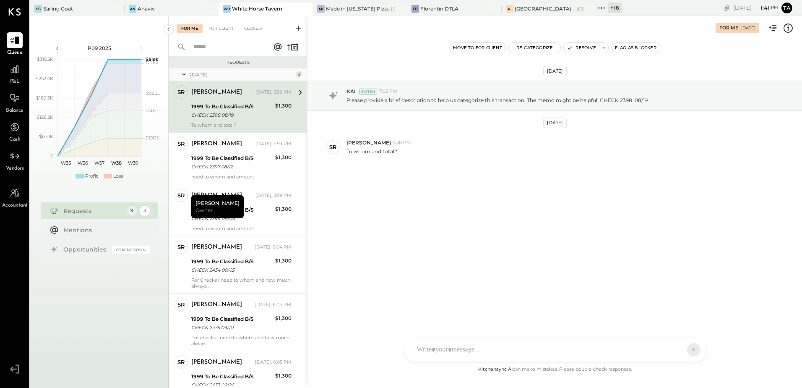
click at [244, 120] on div "1999 To Be Classified B/S CHECK 2398 08/19" at bounding box center [231, 111] width 81 height 18
click at [480, 275] on div "[DATE] KAI System 7:05 PM Please provide a brief description to help us categor…" at bounding box center [555, 201] width 495 height 326
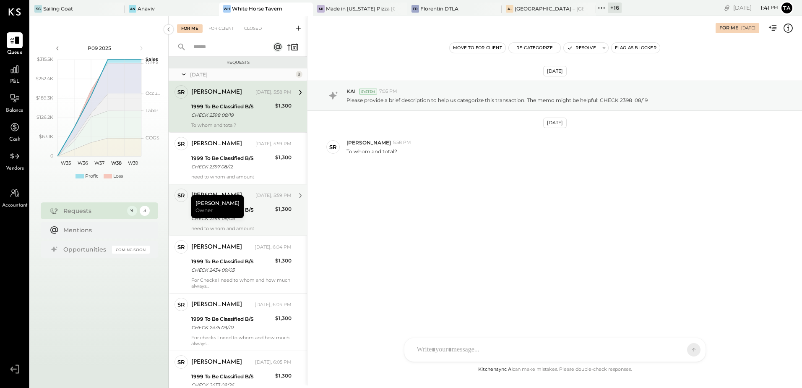
click at [256, 214] on div "CHECK 2399 08/05" at bounding box center [231, 218] width 81 height 8
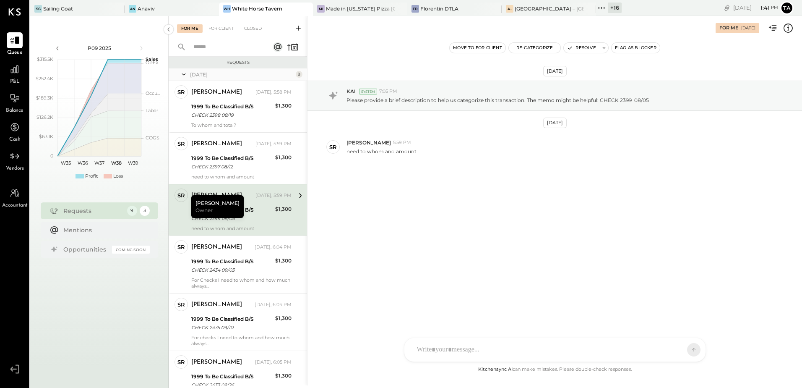
click at [205, 203] on div "[PERSON_NAME] Owner" at bounding box center [217, 206] width 52 height 23
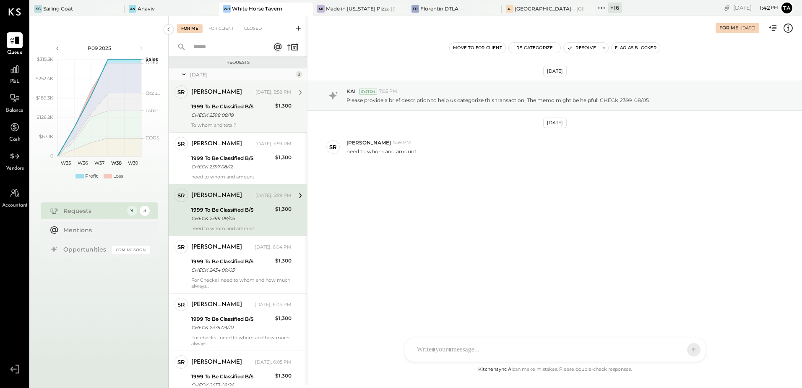
click at [233, 115] on div "CHECK 2398 08/19" at bounding box center [231, 115] width 81 height 8
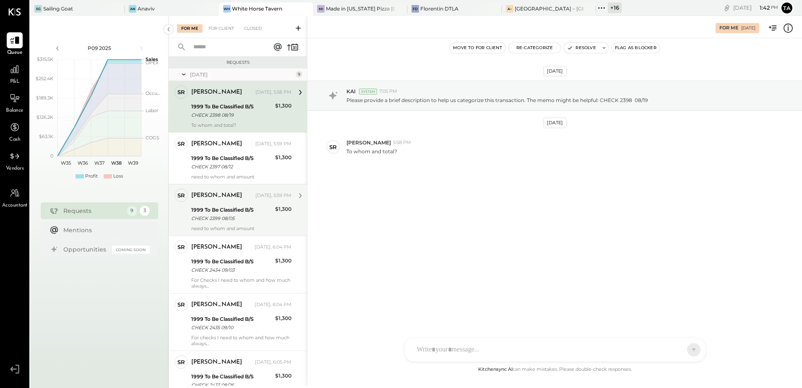
drag, startPoint x: 478, startPoint y: 349, endPoint x: 463, endPoint y: 361, distance: 19.7
click at [478, 349] on div at bounding box center [547, 349] width 269 height 18
click at [458, 308] on div "**********" at bounding box center [555, 314] width 284 height 34
click at [690, 300] on icon at bounding box center [688, 301] width 10 height 10
click at [687, 336] on icon at bounding box center [688, 336] width 10 height 10
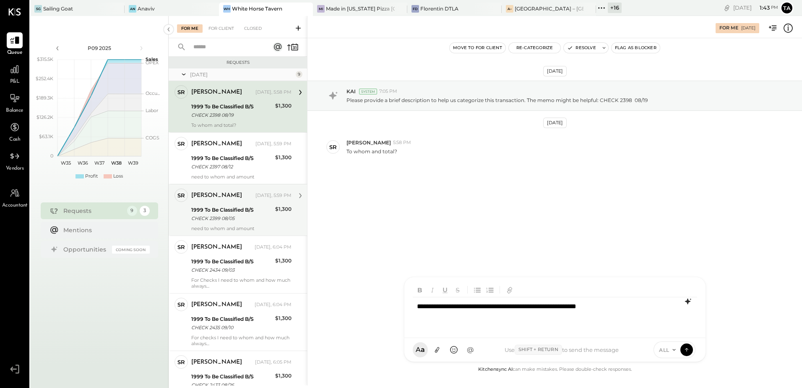
click at [472, 313] on div "**********" at bounding box center [555, 314] width 284 height 34
copy div "**********"
click at [477, 311] on div "**********" at bounding box center [555, 314] width 284 height 34
click at [439, 349] on icon at bounding box center [437, 349] width 9 height 9
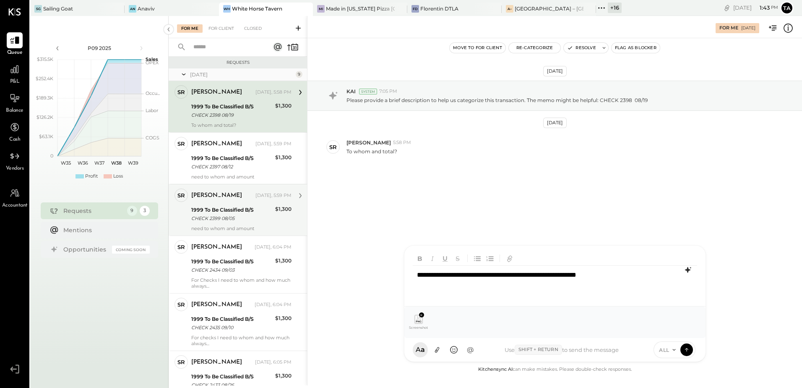
click at [573, 279] on div "**********" at bounding box center [555, 283] width 284 height 34
copy div "**********"
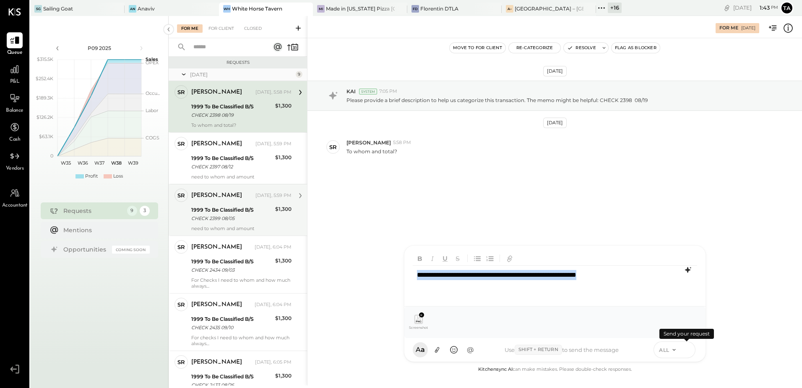
click at [689, 350] on icon at bounding box center [687, 349] width 8 height 8
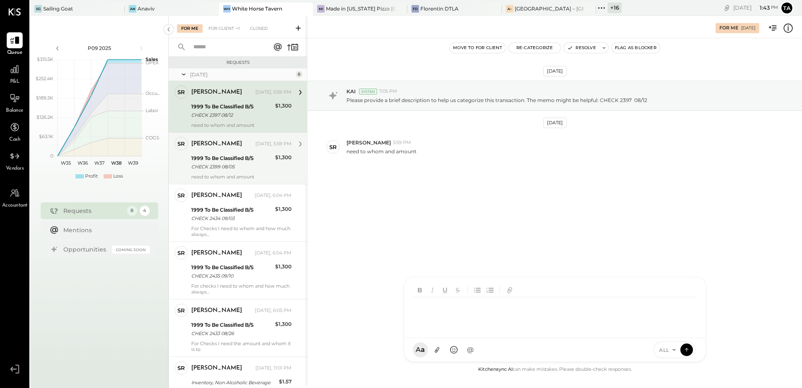
click at [231, 117] on div "CHECK 2397 08/12" at bounding box center [231, 115] width 81 height 8
drag, startPoint x: 210, startPoint y: 120, endPoint x: 425, endPoint y: 318, distance: 292.2
click at [210, 120] on div "[PERSON_NAME] [DATE], 5:59 PM 1999 To Be Classified B/S CHECK 2397 08/12 $1,300…" at bounding box center [241, 106] width 100 height 43
click at [472, 331] on div at bounding box center [547, 321] width 269 height 18
click at [438, 350] on icon at bounding box center [437, 350] width 5 height 6
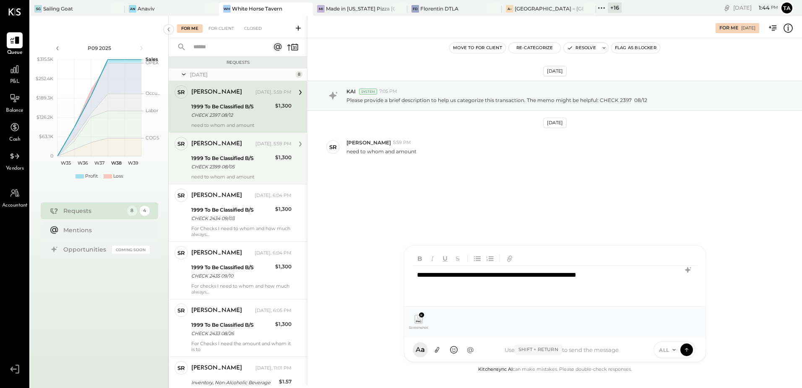
click at [464, 275] on div "**********" at bounding box center [555, 283] width 284 height 34
copy div "**********"
click at [477, 287] on div "**********" at bounding box center [555, 283] width 284 height 34
click at [687, 350] on icon at bounding box center [686, 349] width 0 height 3
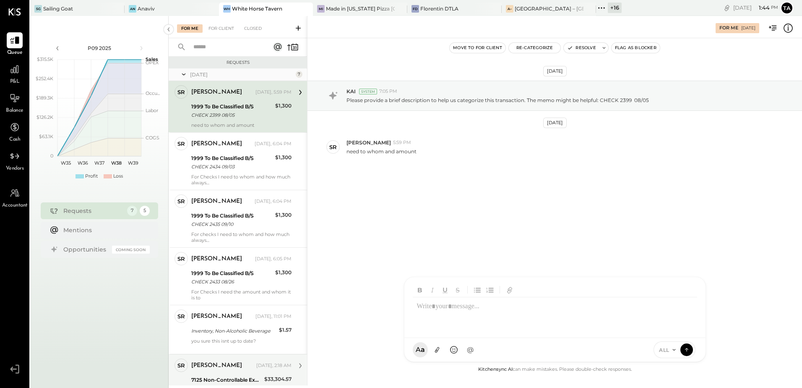
click at [230, 113] on div "CHECK 2399 08/05" at bounding box center [231, 115] width 81 height 8
click at [462, 345] on div at bounding box center [547, 349] width 269 height 18
click at [439, 349] on icon at bounding box center [437, 349] width 9 height 9
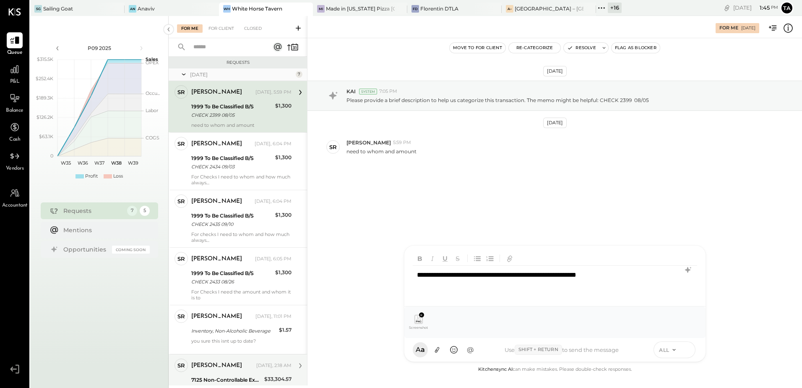
click at [687, 350] on icon at bounding box center [687, 349] width 8 height 8
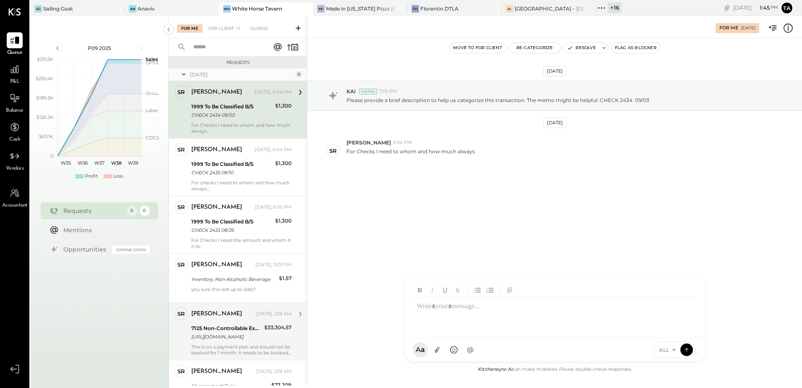
click at [208, 124] on div "For Checks I need to whom and how much always" at bounding box center [241, 128] width 100 height 12
click at [226, 120] on div "1999 To Be Classified B/S CHECK 2434 09/03" at bounding box center [231, 111] width 81 height 18
drag, startPoint x: 216, startPoint y: 124, endPoint x: 351, endPoint y: 235, distance: 174.6
click at [216, 124] on div "For Checks I need to whom and how much always" at bounding box center [241, 128] width 100 height 12
click at [468, 353] on div "SR [PERSON_NAME] RS [PERSON_NAME] [PERSON_NAME] [PERSON_NAME] [PERSON_NAME] UM …" at bounding box center [555, 349] width 302 height 24
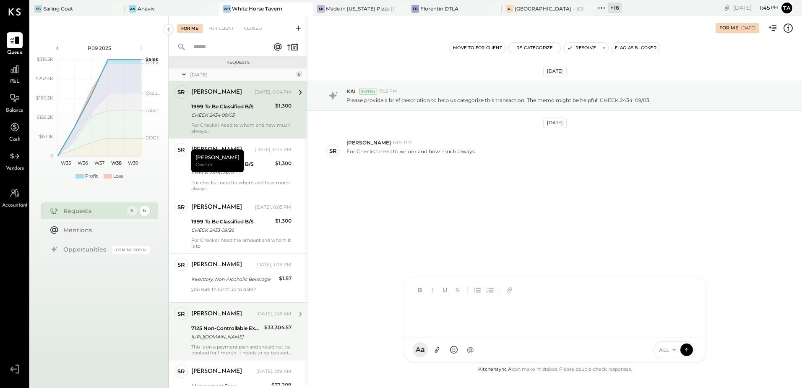
click at [240, 118] on div "CHECK 2434 09/03" at bounding box center [231, 115] width 81 height 8
click at [223, 29] on div "For Client" at bounding box center [221, 28] width 34 height 8
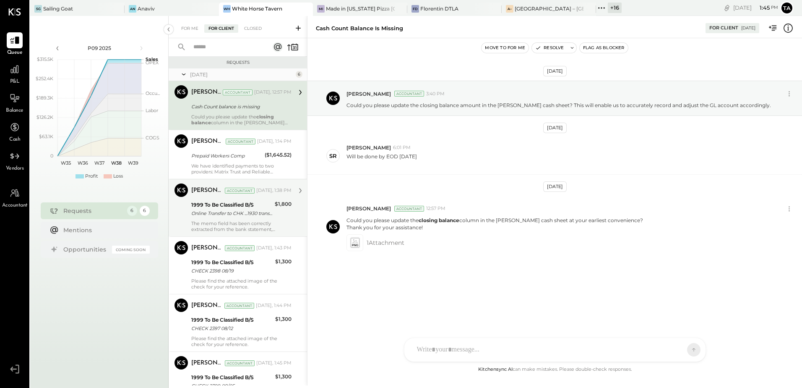
scroll to position [42, 0]
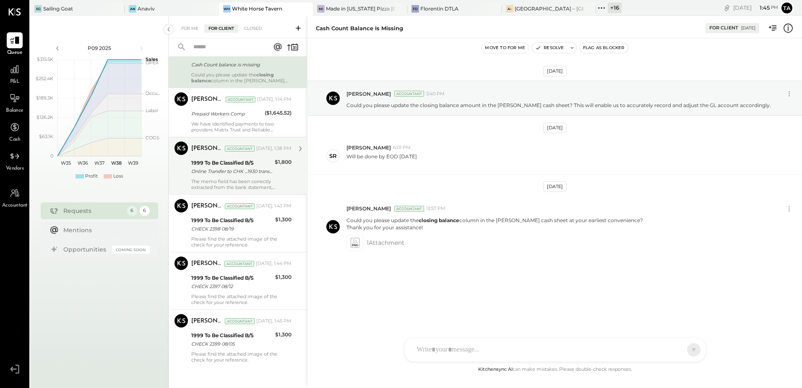
click at [222, 180] on div "The memo field has been correctly extracted from the bank statement, therefore,…" at bounding box center [241, 184] width 100 height 12
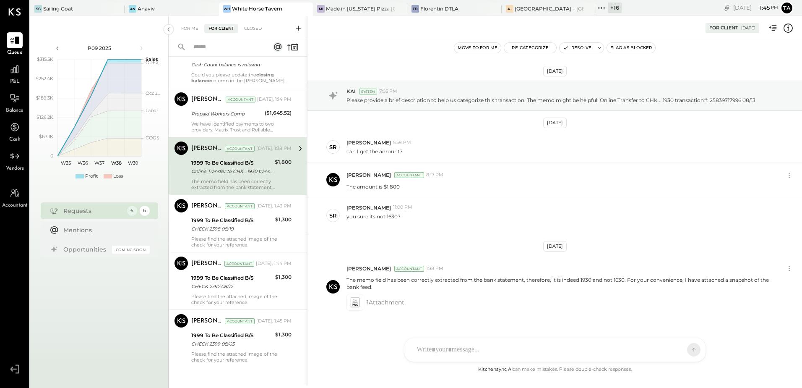
scroll to position [16, 0]
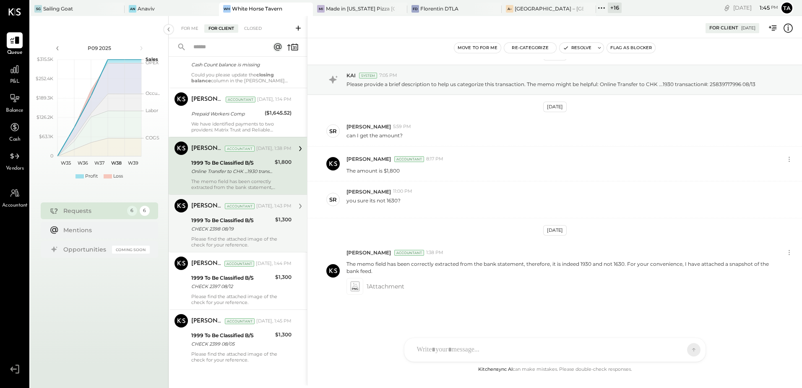
click at [219, 228] on div "CHECK 2398 08/19" at bounding box center [231, 228] width 81 height 8
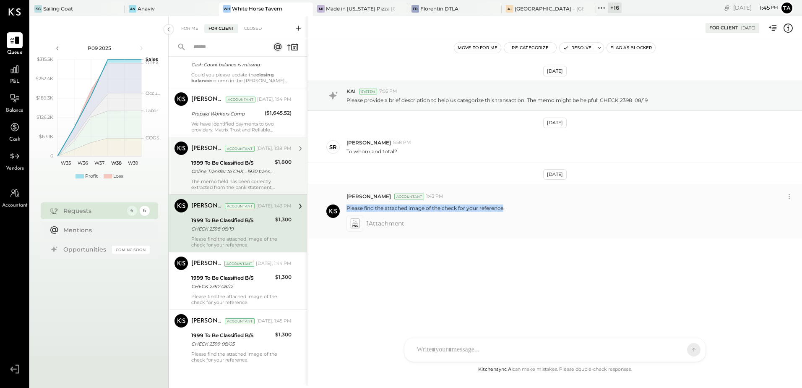
drag, startPoint x: 347, startPoint y: 209, endPoint x: 485, endPoint y: 236, distance: 140.8
click at [503, 206] on p "Please find the attached image of the check for your reference." at bounding box center [426, 207] width 158 height 7
copy p "Please find the attached image of the check for your reference"
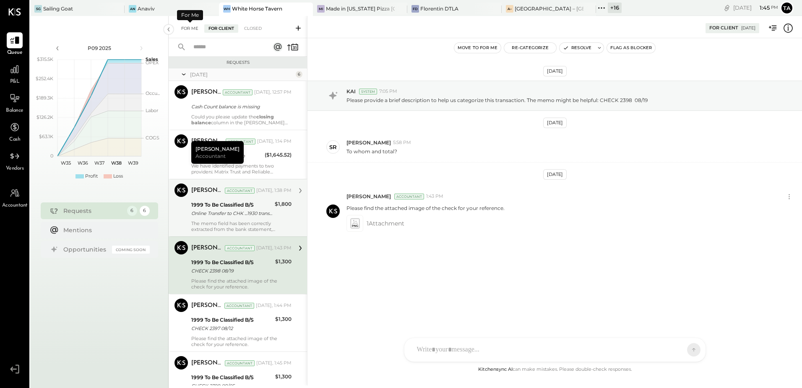
click at [190, 27] on div "For Me" at bounding box center [190, 28] width 26 height 8
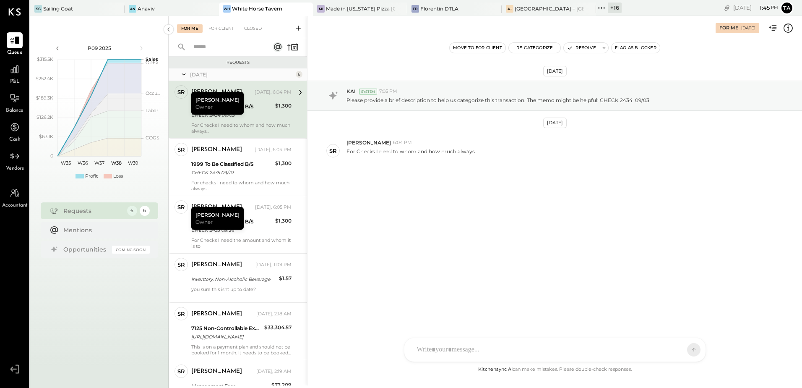
click at [234, 115] on div "CHECK 2434 09/03" at bounding box center [231, 115] width 81 height 8
click at [217, 97] on div "[PERSON_NAME] Owner" at bounding box center [217, 103] width 52 height 23
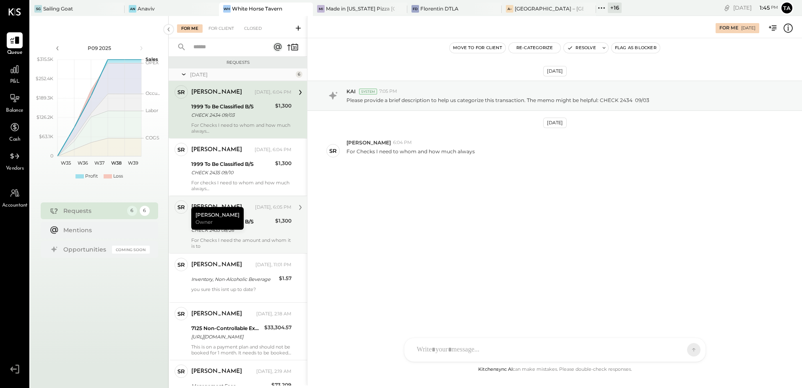
click at [216, 217] on div "[PERSON_NAME] Owner" at bounding box center [217, 218] width 52 height 23
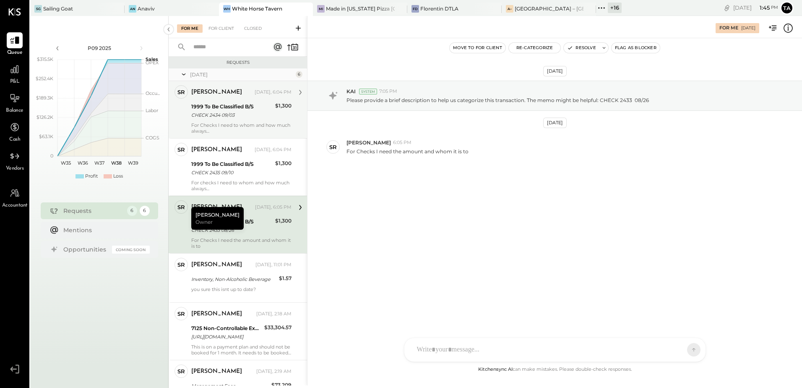
click at [242, 98] on div "[PERSON_NAME] [DATE], 6:04 PM" at bounding box center [241, 92] width 100 height 14
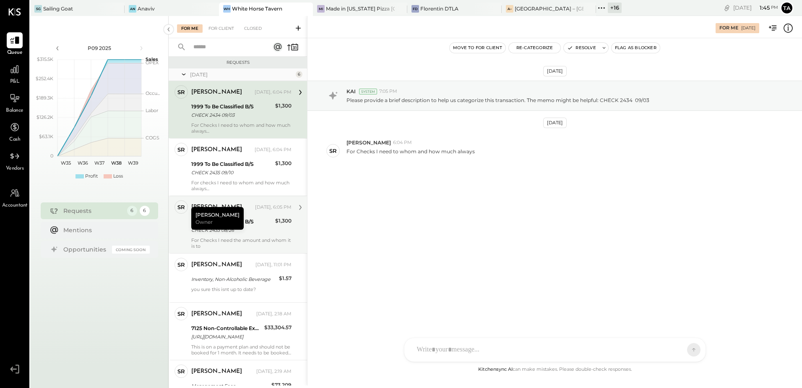
click at [245, 110] on div "1999 To Be Classified B/S" at bounding box center [231, 106] width 81 height 8
click at [476, 349] on div at bounding box center [554, 349] width 301 height 23
click at [480, 311] on div "**********" at bounding box center [555, 314] width 284 height 34
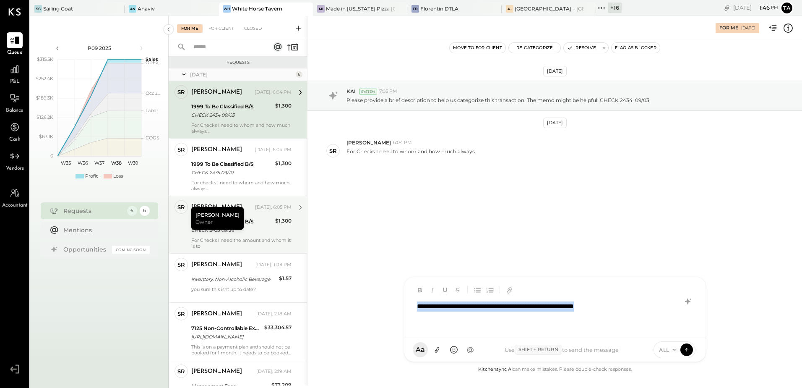
copy div "**********"
click at [436, 351] on icon at bounding box center [437, 350] width 5 height 6
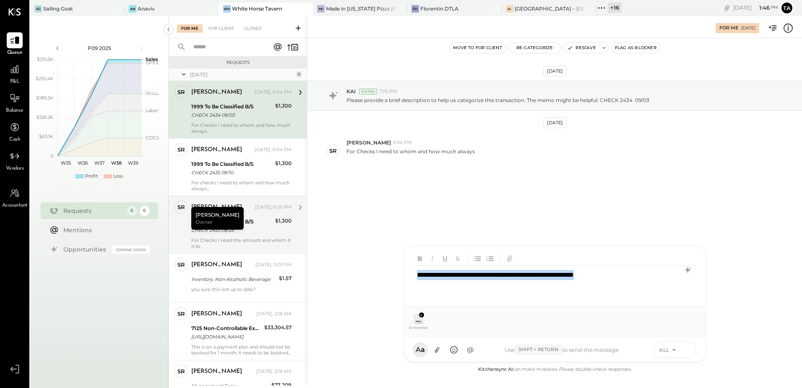
click at [685, 351] on icon at bounding box center [687, 349] width 8 height 8
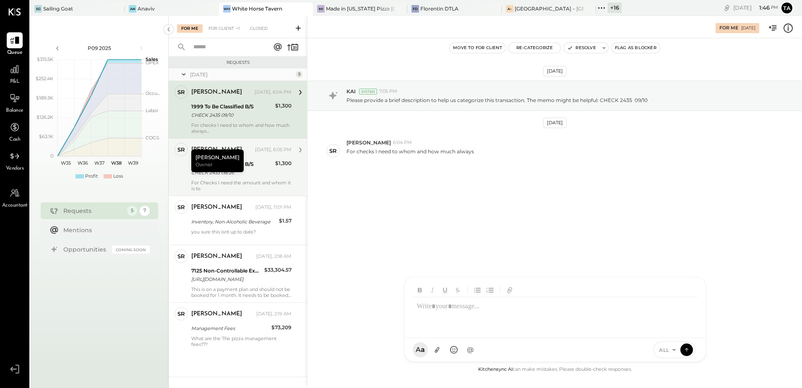
click at [230, 108] on div "1999 To Be Classified B/S" at bounding box center [231, 106] width 81 height 8
drag, startPoint x: 242, startPoint y: 118, endPoint x: 330, endPoint y: 226, distance: 139.3
click at [242, 118] on div "CHECK 2435 09/10" at bounding box center [231, 115] width 81 height 8
click at [446, 355] on div "SR [PERSON_NAME] RS [PERSON_NAME] [PERSON_NAME] [PERSON_NAME] [PERSON_NAME] UM …" at bounding box center [555, 318] width 302 height 85
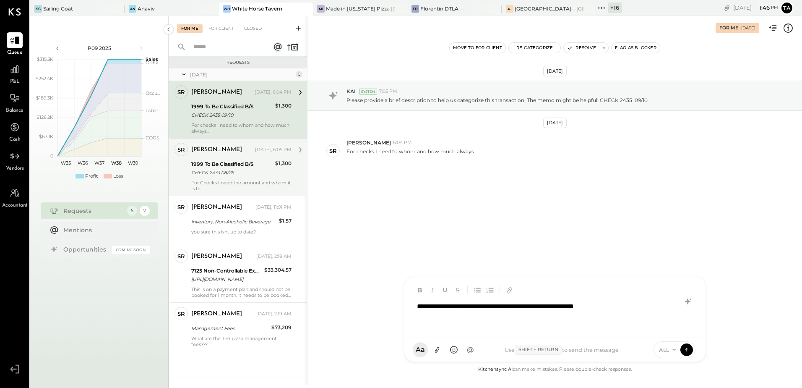
click at [236, 120] on div "[PERSON_NAME] [DATE], 6:04 PM 1999 To Be Classified B/S CHECK 2435 09/10 $1,300…" at bounding box center [241, 109] width 100 height 49
click at [471, 318] on div "**********" at bounding box center [555, 314] width 284 height 34
click at [436, 350] on icon at bounding box center [437, 350] width 5 height 6
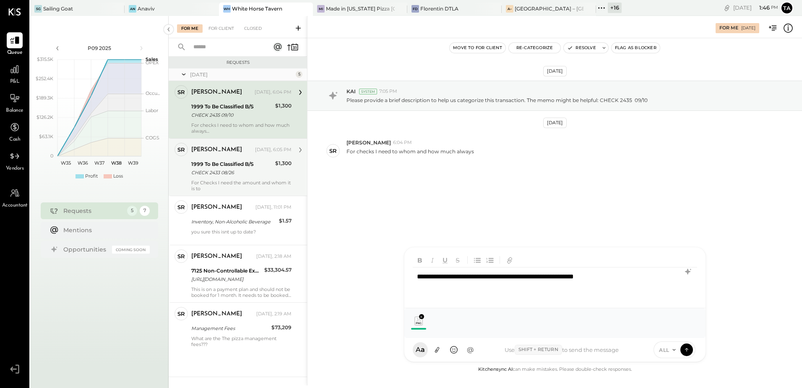
click at [489, 279] on div "**********" at bounding box center [555, 284] width 284 height 34
copy div "**********"
click at [485, 279] on div "**********" at bounding box center [555, 283] width 284 height 34
click at [622, 281] on div "**********" at bounding box center [555, 283] width 284 height 34
click at [634, 276] on div "**********" at bounding box center [555, 283] width 284 height 34
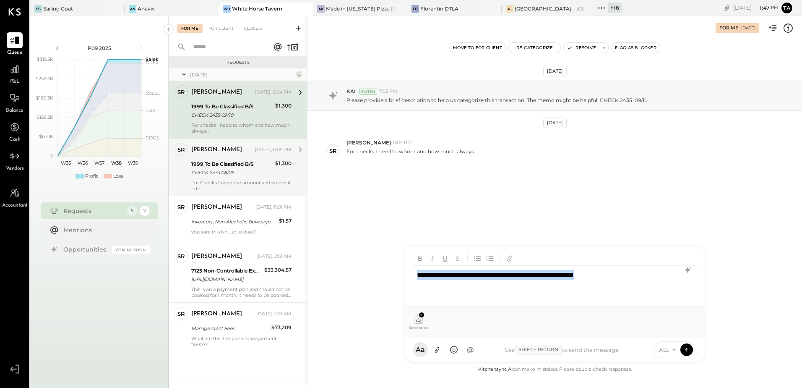
copy div "**********"
click at [440, 293] on div "**********" at bounding box center [555, 283] width 284 height 34
click at [689, 352] on icon at bounding box center [687, 349] width 8 height 8
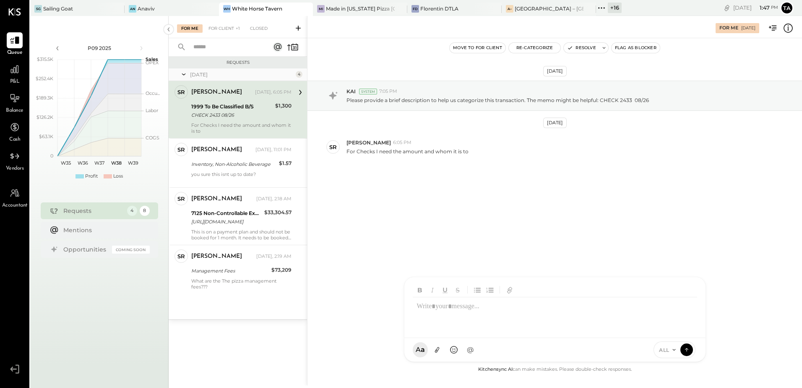
click at [224, 114] on div "CHECK 2433 08/26" at bounding box center [231, 115] width 81 height 8
click at [477, 350] on div at bounding box center [554, 349] width 301 height 23
click at [437, 350] on icon at bounding box center [437, 349] width 9 height 9
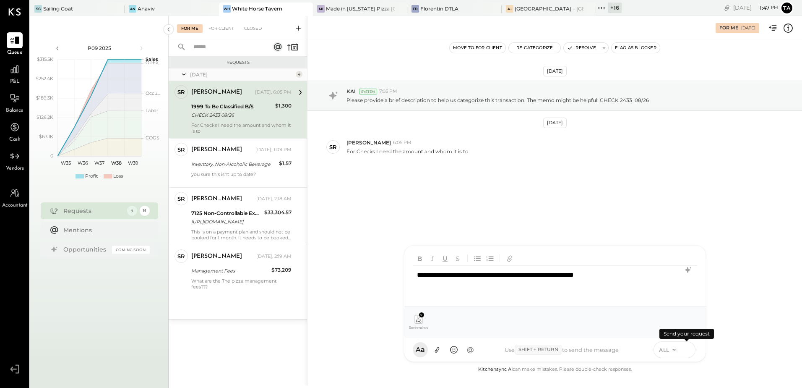
click at [689, 352] on icon at bounding box center [687, 349] width 8 height 8
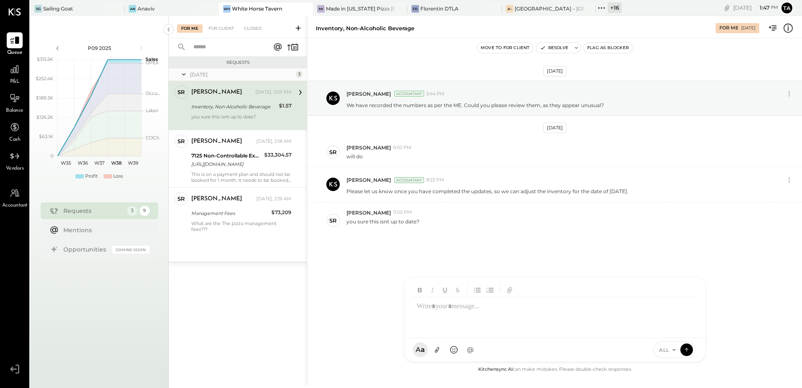
click at [223, 112] on div "[PERSON_NAME] [DATE], 11:01 PM Inventory, Non-Alcoholic Beverage $1.57 you sure…" at bounding box center [241, 105] width 100 height 40
click at [225, 109] on div "Inventory, Non-Alcoholic Beverage" at bounding box center [233, 106] width 85 height 8
click at [211, 105] on div "Inventory, Non-Alcoholic Beverage" at bounding box center [233, 106] width 85 height 8
click at [498, 258] on div "[DATE] [PERSON_NAME] Accountant 3:44 PM We have recorded the numbers as per the…" at bounding box center [555, 180] width 495 height 243
click at [578, 48] on icon at bounding box center [577, 48] width 6 height 6
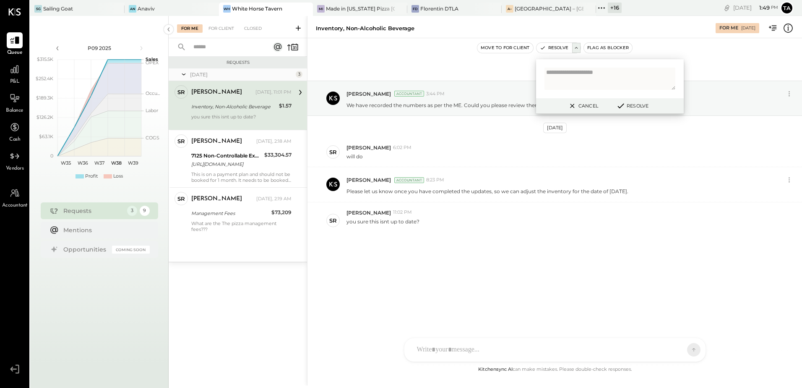
click at [578, 109] on button "Cancel" at bounding box center [583, 105] width 36 height 11
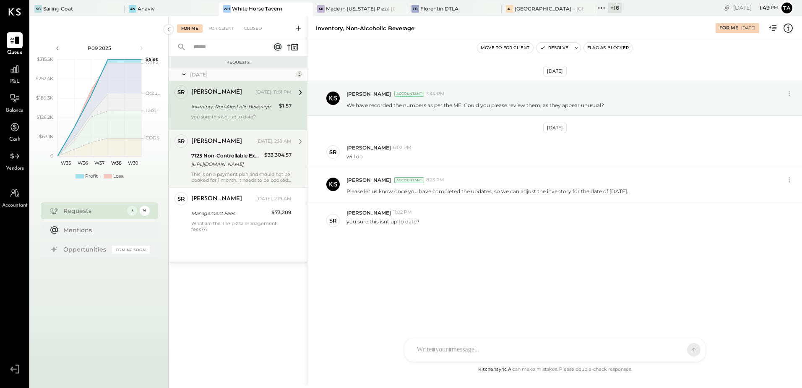
click at [208, 161] on div "[URL][DOMAIN_NAME]" at bounding box center [226, 164] width 70 height 8
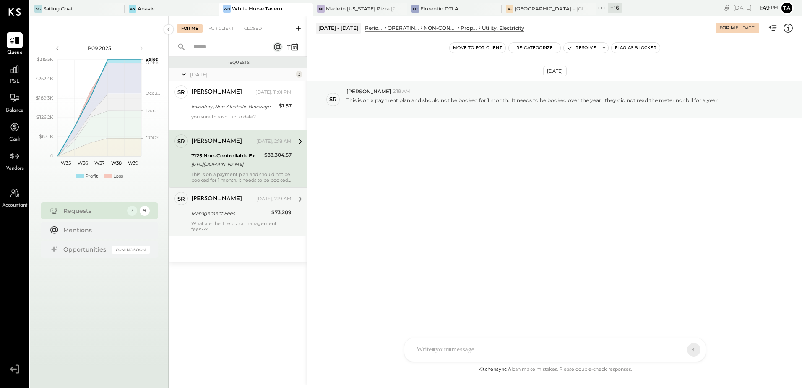
click at [209, 215] on div "Management Fees" at bounding box center [230, 213] width 78 height 8
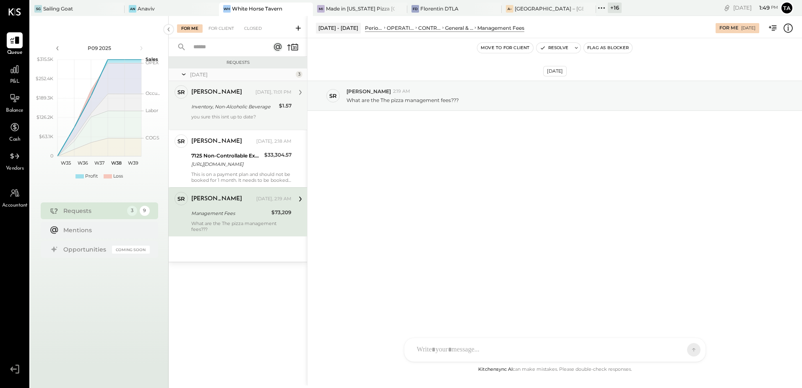
click at [219, 104] on div "Inventory, Non-Alcoholic Beverage" at bounding box center [233, 106] width 85 height 8
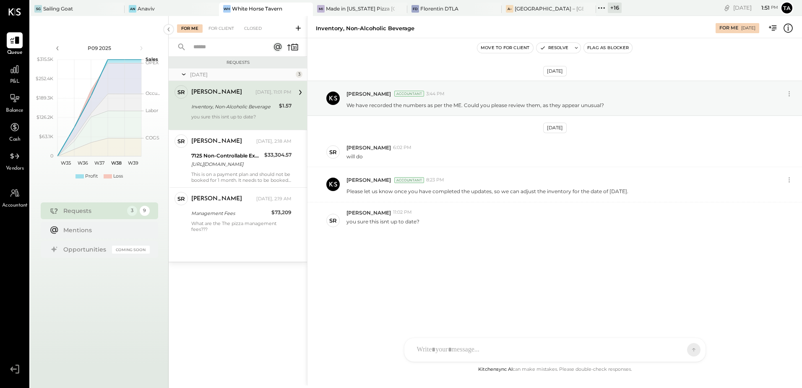
click at [236, 102] on div "Inventory, Non-Alcoholic Beverage" at bounding box center [233, 106] width 85 height 8
click at [250, 103] on div "Inventory, Non-Alcoholic Beverage" at bounding box center [233, 106] width 85 height 8
click at [550, 52] on button "Resolve" at bounding box center [554, 48] width 35 height 10
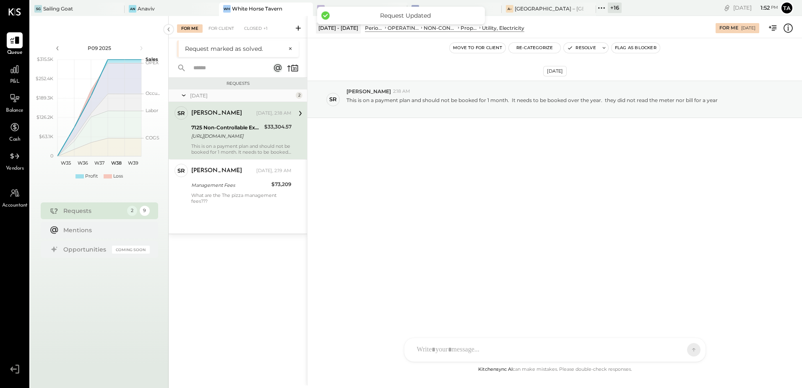
click at [216, 137] on div "[URL][DOMAIN_NAME]" at bounding box center [226, 136] width 70 height 8
